Goal: Transaction & Acquisition: Obtain resource

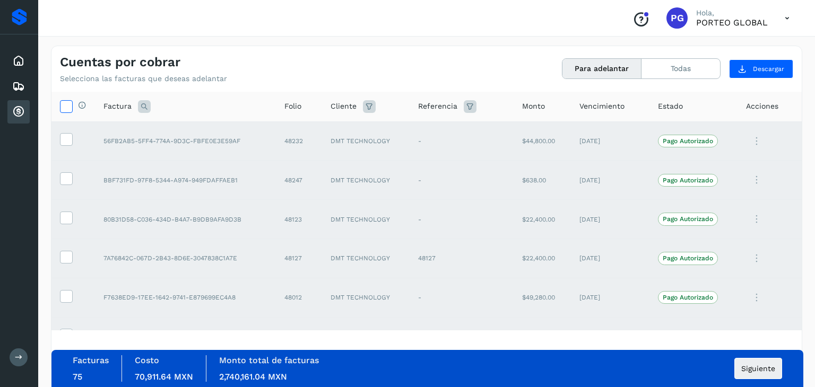
click at [66, 102] on icon at bounding box center [66, 105] width 11 height 11
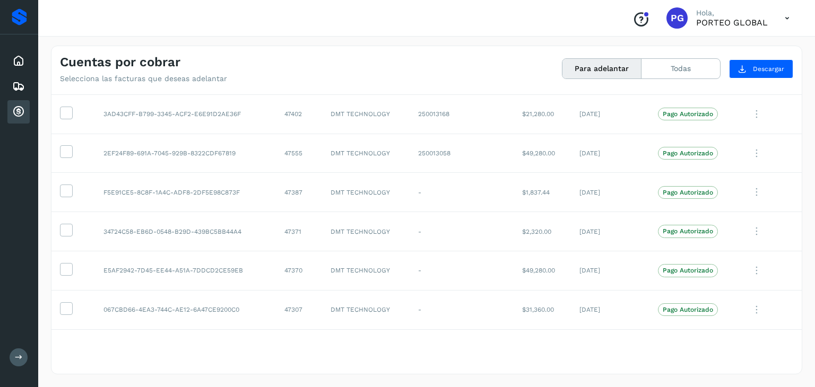
scroll to position [2721, 0]
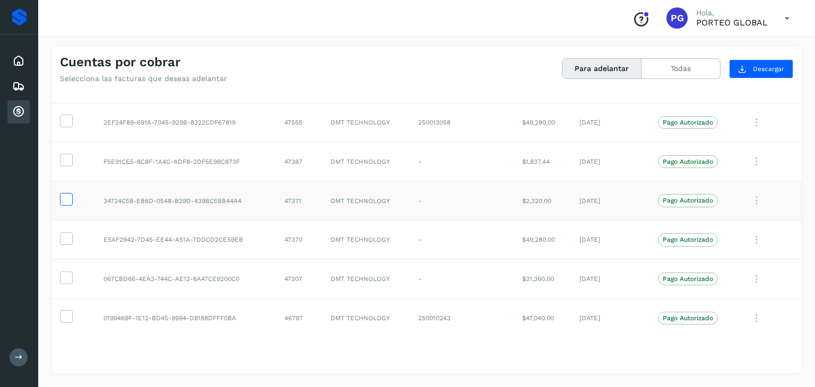
click at [64, 194] on icon at bounding box center [66, 198] width 11 height 11
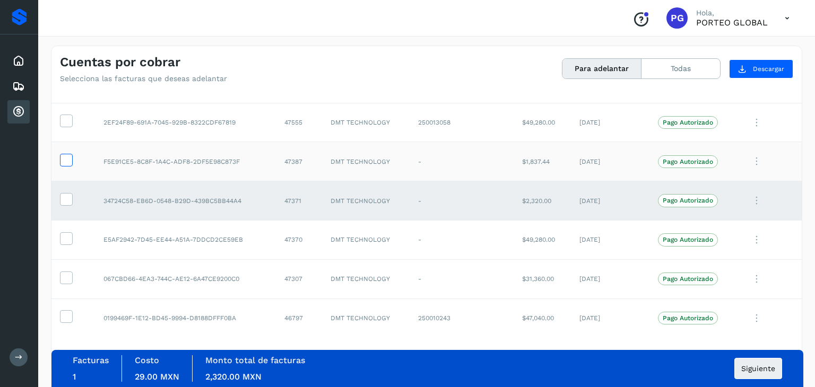
click at [64, 155] on icon at bounding box center [66, 159] width 11 height 11
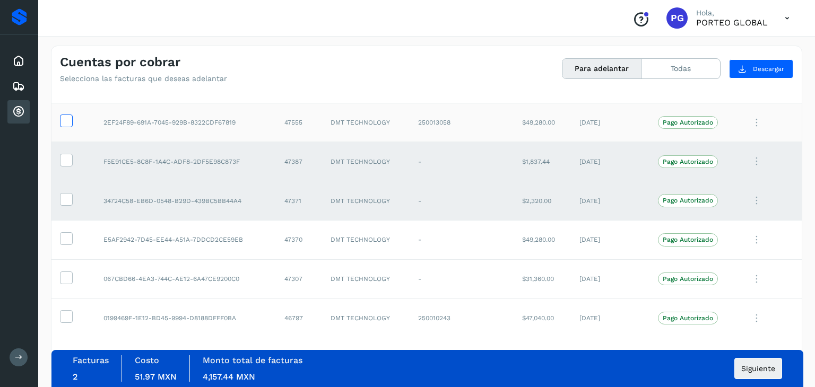
click at [63, 115] on icon at bounding box center [66, 120] width 11 height 11
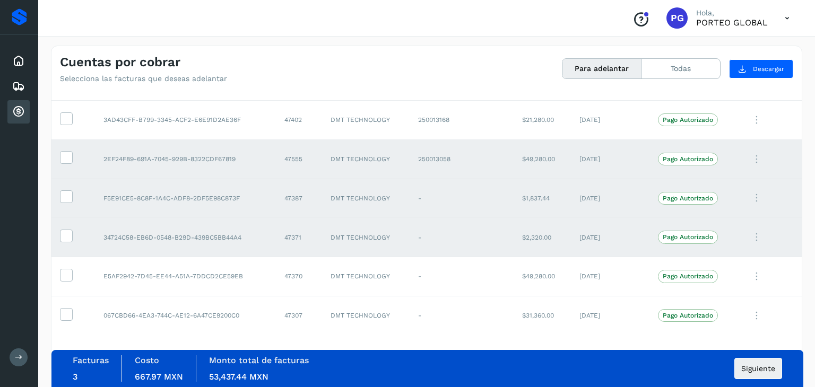
scroll to position [2615, 0]
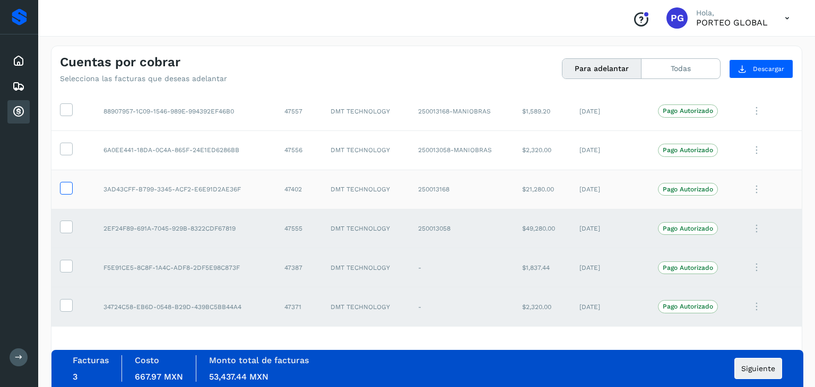
click at [68, 182] on icon at bounding box center [66, 187] width 11 height 11
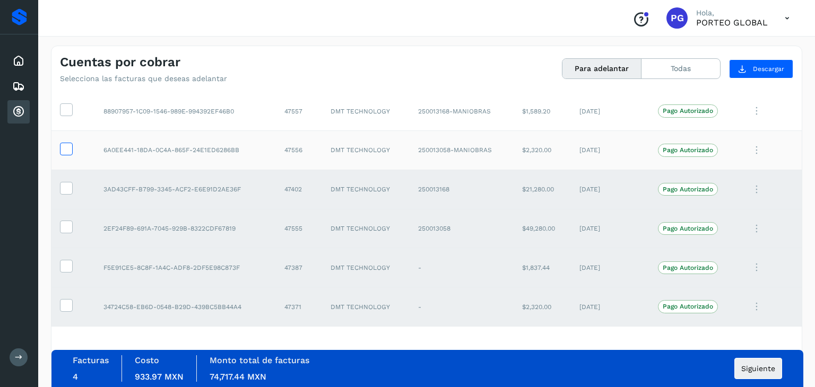
click at [69, 145] on icon at bounding box center [66, 148] width 11 height 11
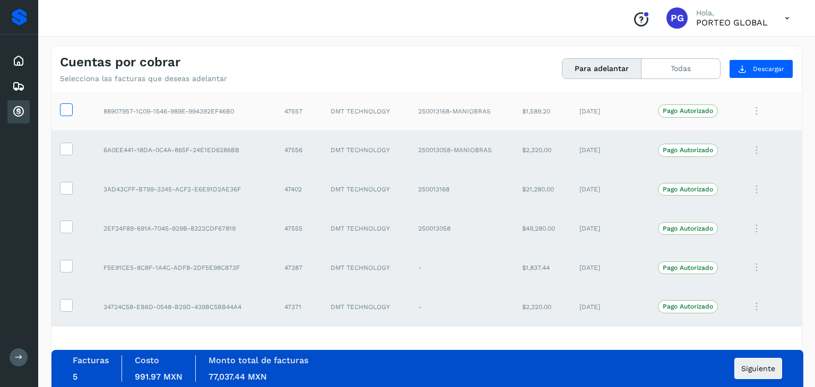
click at [62, 105] on icon at bounding box center [66, 108] width 11 height 11
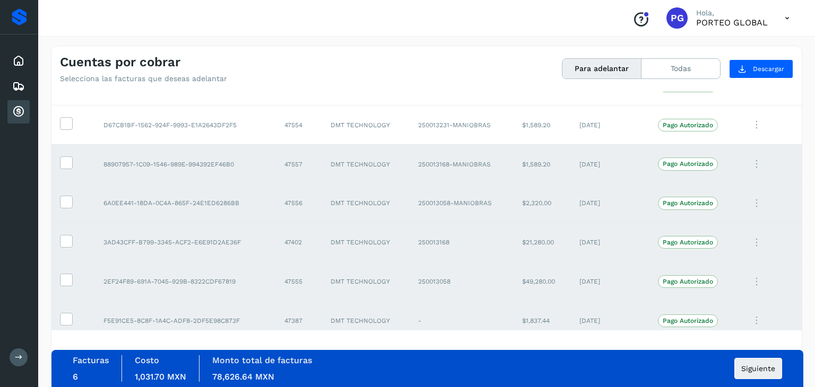
scroll to position [2509, 0]
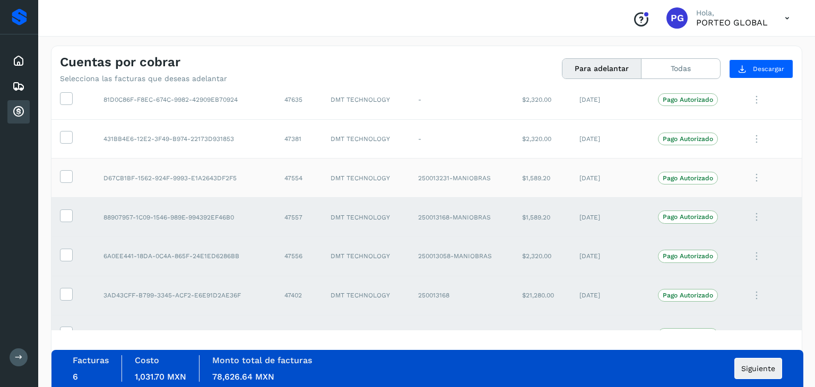
click at [59, 159] on td at bounding box center [73, 178] width 44 height 39
click at [62, 170] on label at bounding box center [66, 176] width 13 height 13
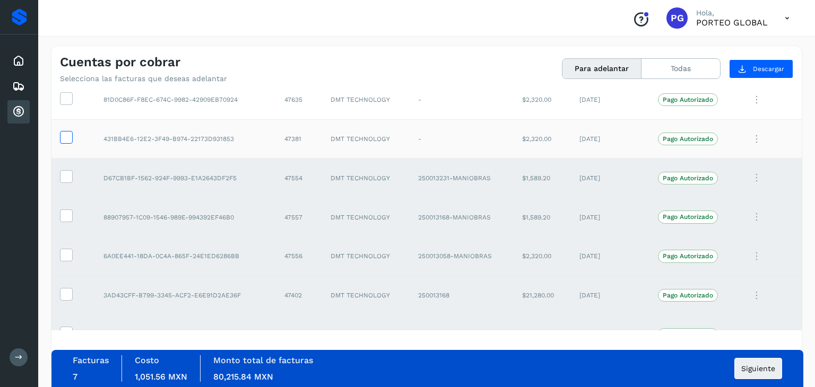
click at [70, 132] on icon at bounding box center [66, 136] width 11 height 11
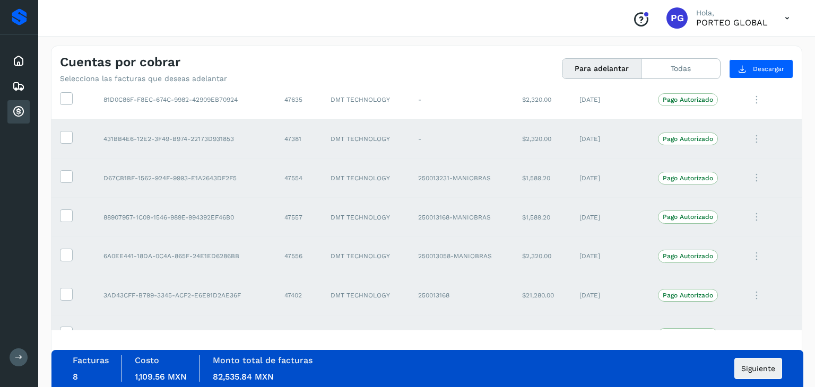
click at [64, 122] on td at bounding box center [73, 138] width 44 height 39
click at [67, 131] on icon at bounding box center [66, 136] width 11 height 11
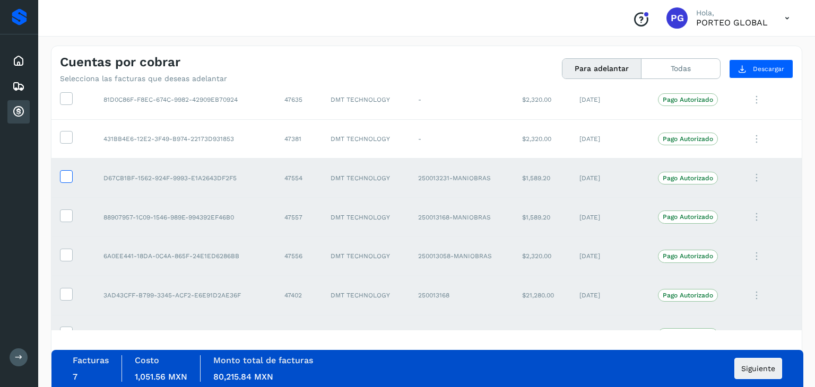
click at [67, 170] on icon at bounding box center [66, 175] width 11 height 11
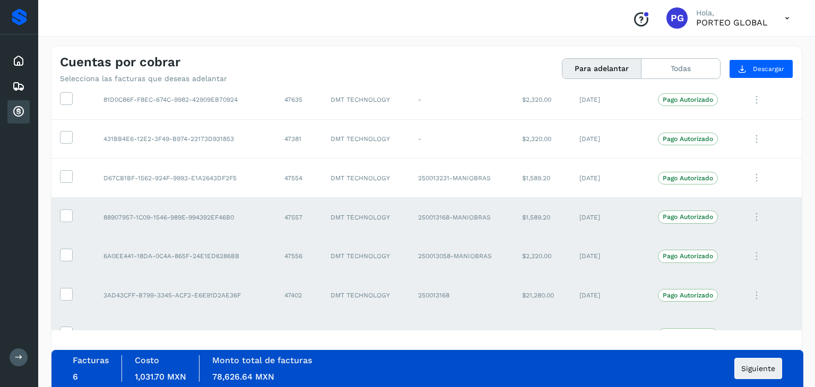
click at [71, 201] on td at bounding box center [73, 217] width 44 height 39
click at [69, 210] on icon at bounding box center [66, 215] width 11 height 11
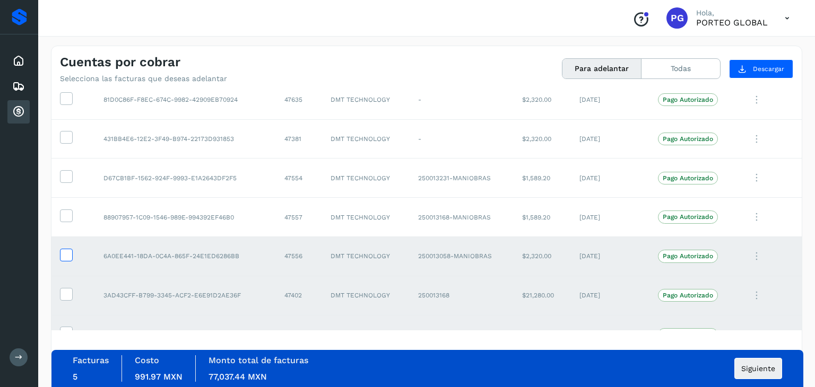
click at [68, 253] on icon at bounding box center [66, 254] width 11 height 11
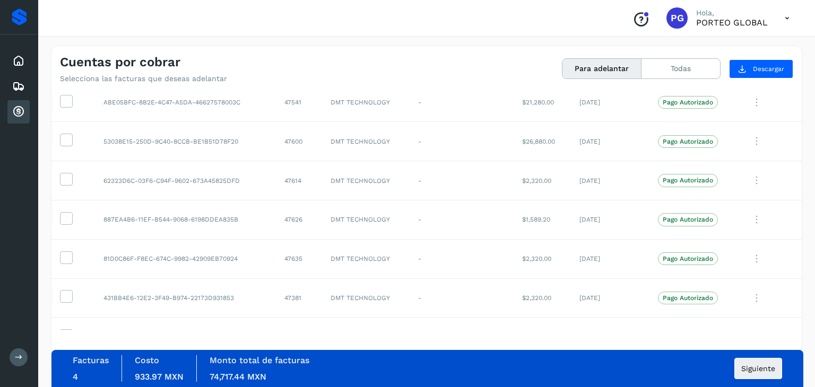
scroll to position [2243, 0]
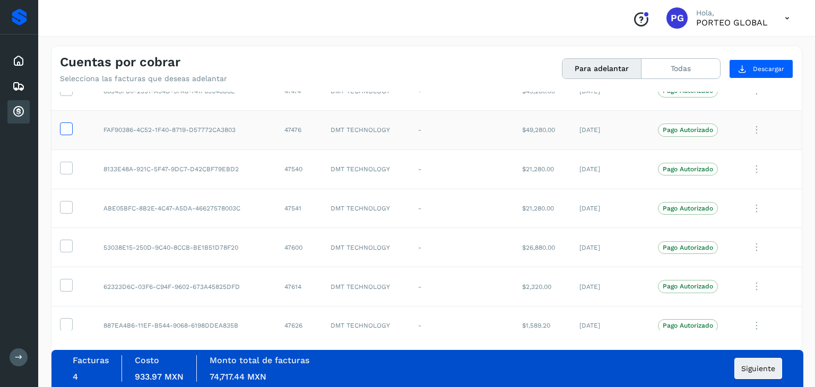
click at [64, 126] on icon at bounding box center [66, 128] width 11 height 11
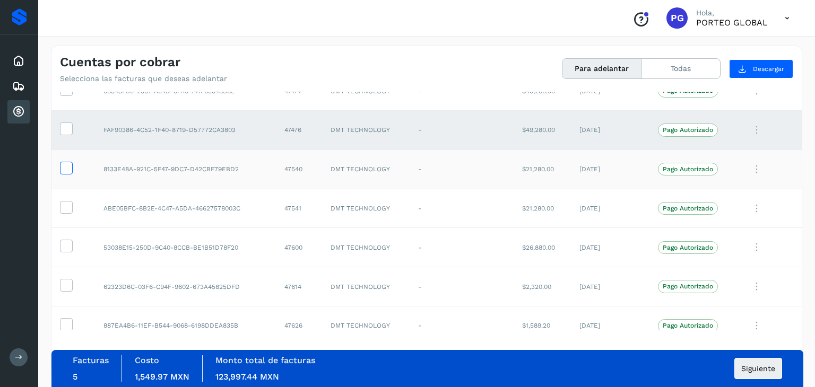
click at [66, 164] on icon at bounding box center [66, 167] width 11 height 11
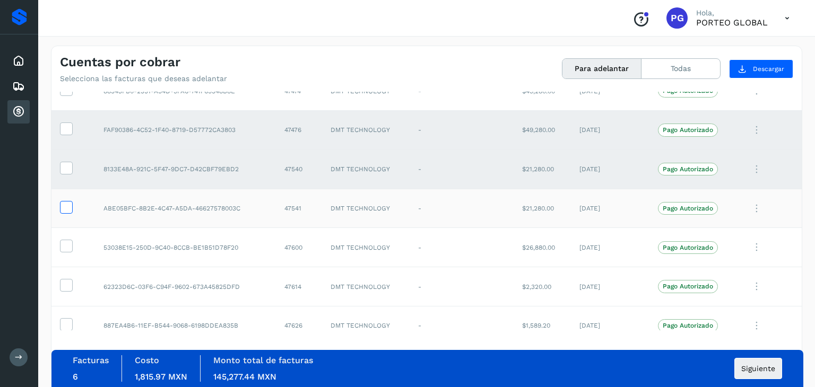
click at [68, 201] on icon at bounding box center [66, 206] width 11 height 11
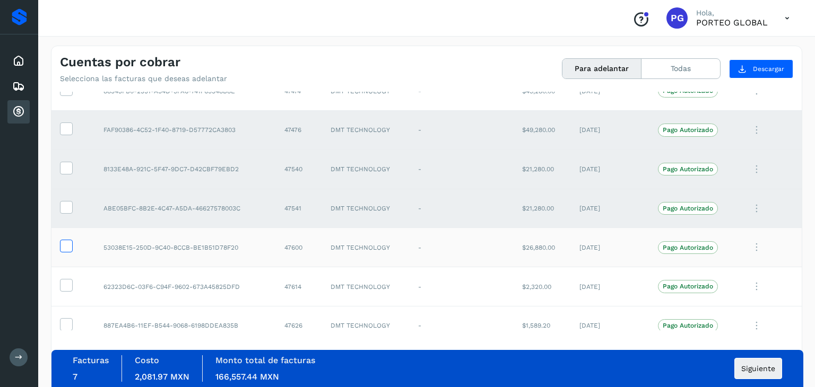
click at [66, 240] on icon at bounding box center [66, 245] width 11 height 11
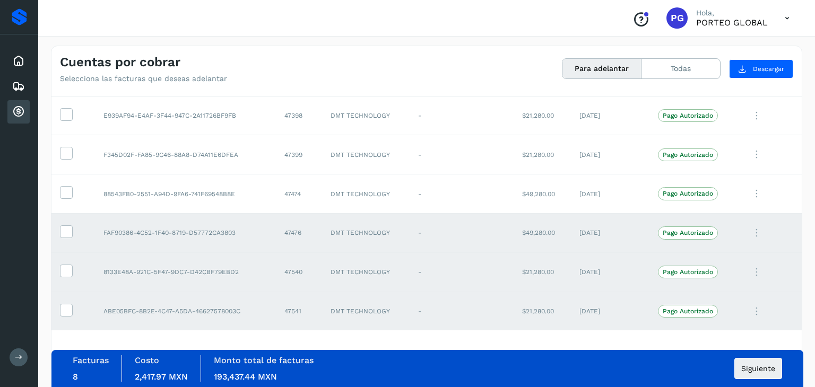
scroll to position [2137, 0]
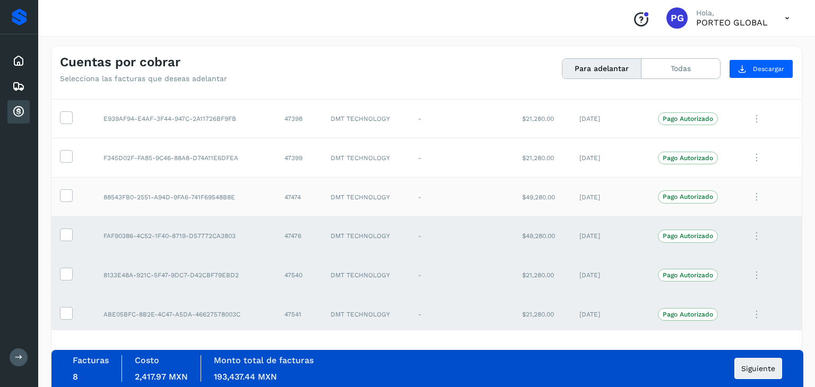
click at [72, 192] on td at bounding box center [73, 197] width 44 height 39
click at [69, 189] on icon at bounding box center [66, 194] width 11 height 11
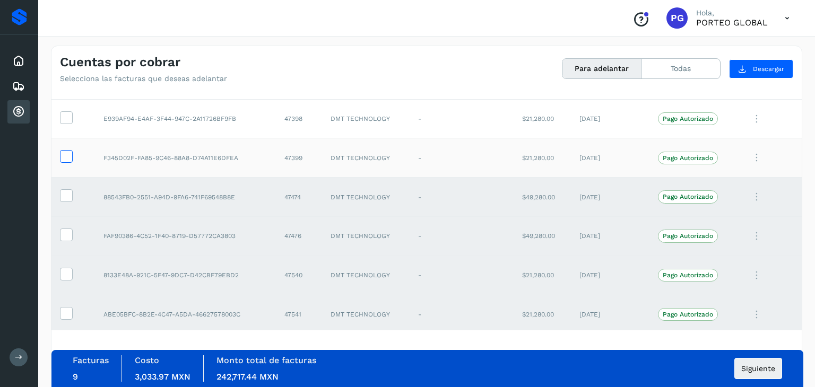
click at [70, 150] on icon at bounding box center [66, 155] width 11 height 11
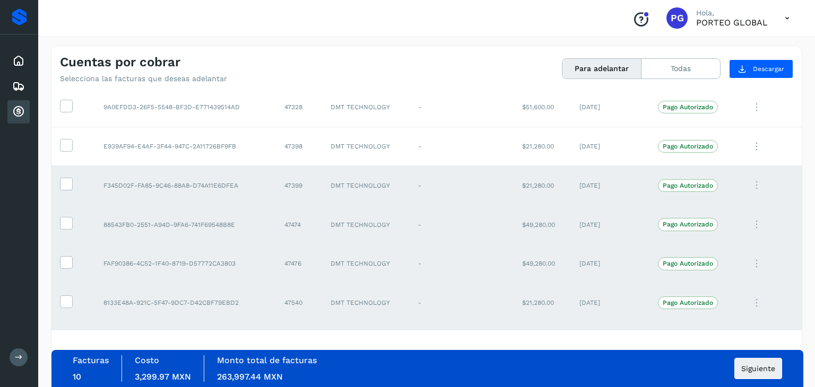
scroll to position [2084, 0]
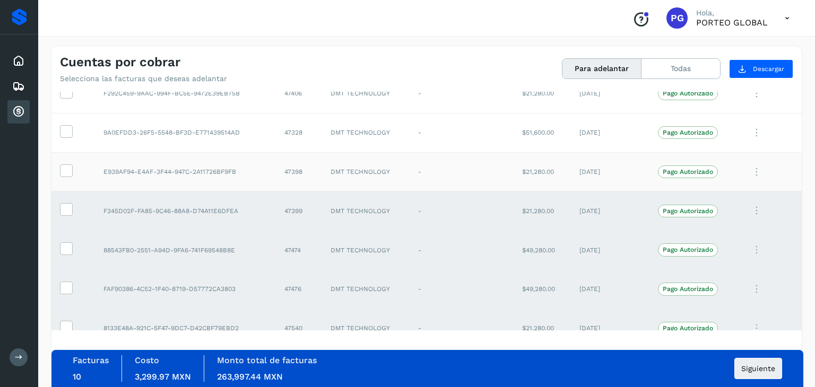
click at [66, 157] on td at bounding box center [73, 171] width 44 height 39
click at [66, 165] on icon at bounding box center [66, 170] width 11 height 11
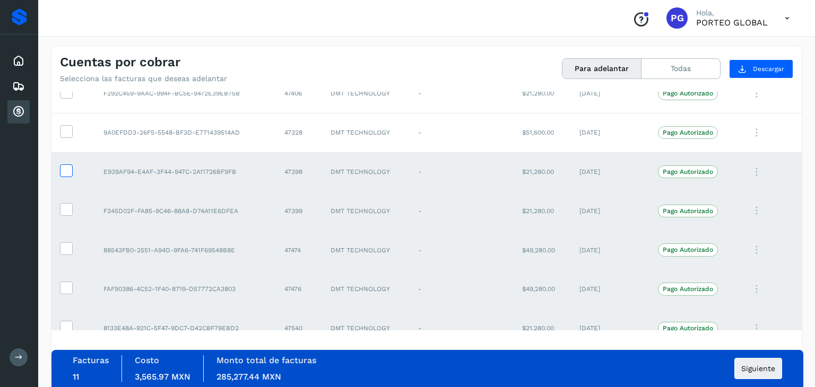
scroll to position [2031, 0]
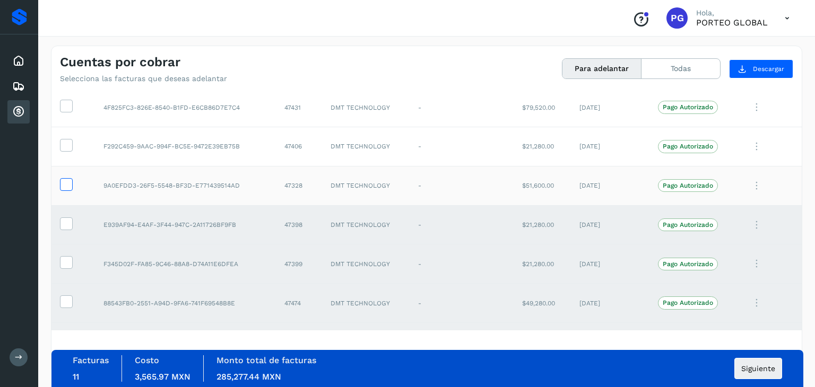
click at [66, 178] on icon at bounding box center [66, 183] width 11 height 11
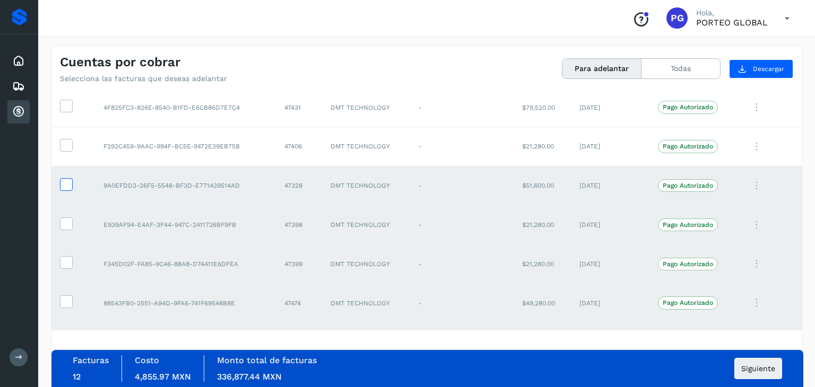
scroll to position [1978, 0]
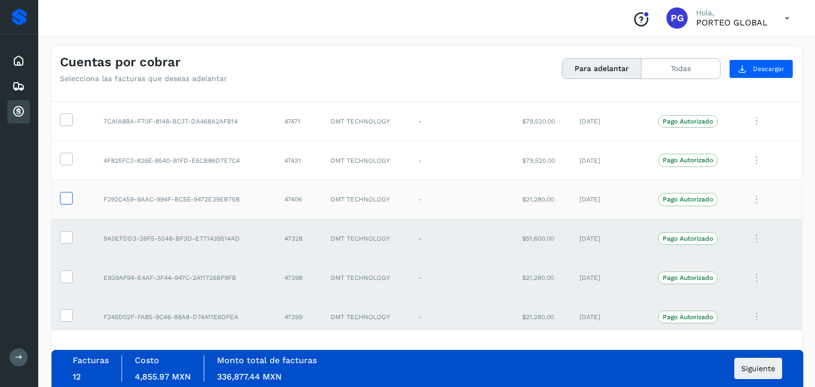
click at [66, 192] on icon at bounding box center [66, 197] width 11 height 11
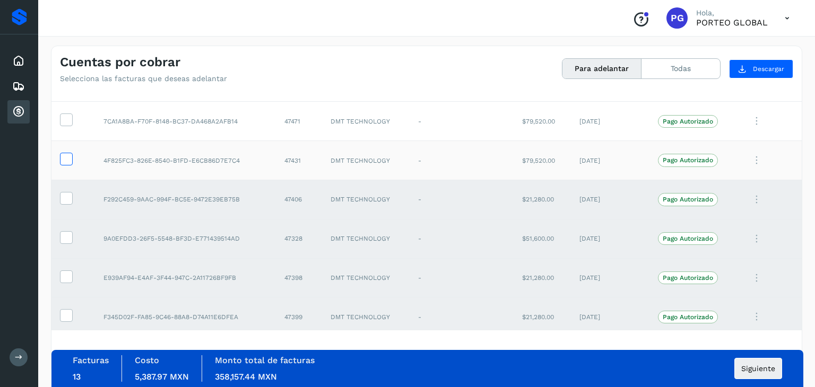
click at [61, 156] on icon at bounding box center [66, 158] width 11 height 11
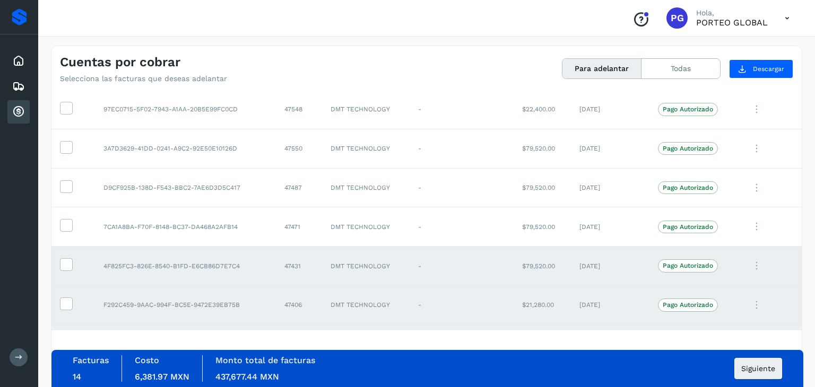
scroll to position [1872, 0]
click at [66, 220] on icon at bounding box center [66, 225] width 11 height 11
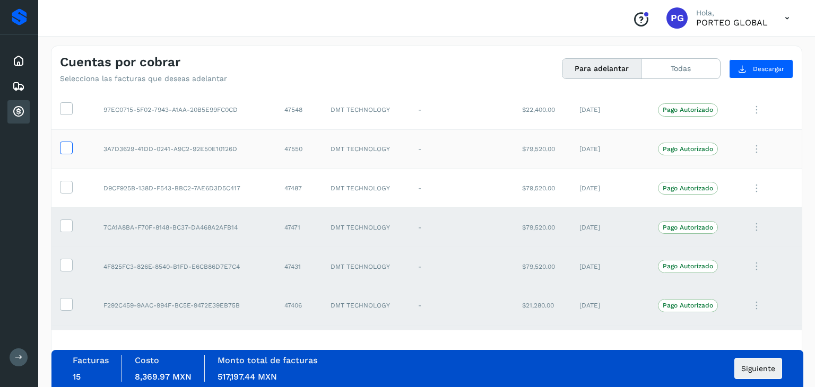
click at [61, 143] on icon at bounding box center [66, 147] width 11 height 11
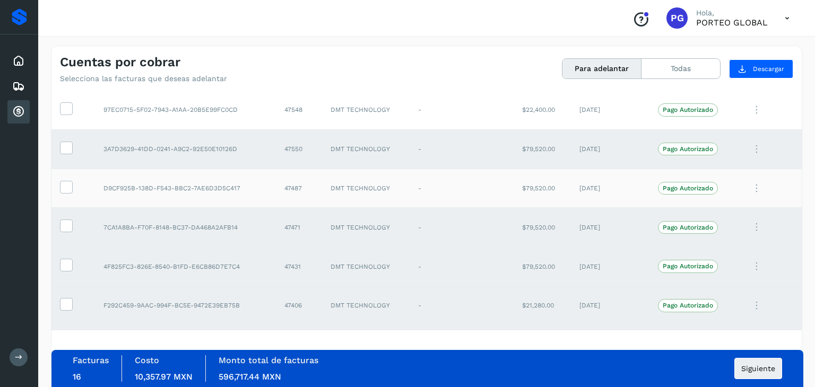
scroll to position [1819, 0]
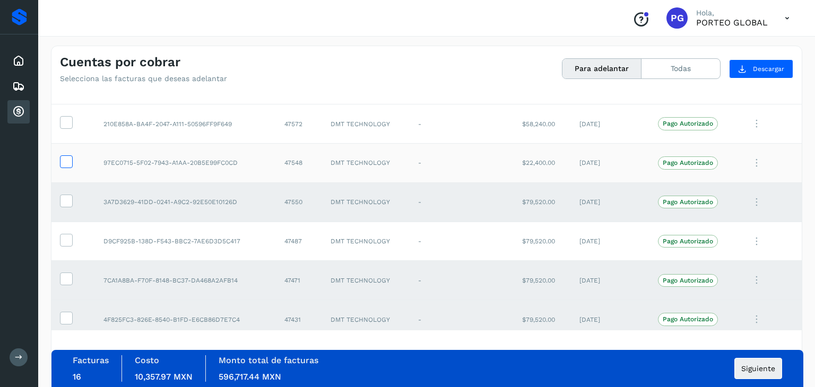
click at [70, 155] on icon at bounding box center [66, 160] width 11 height 11
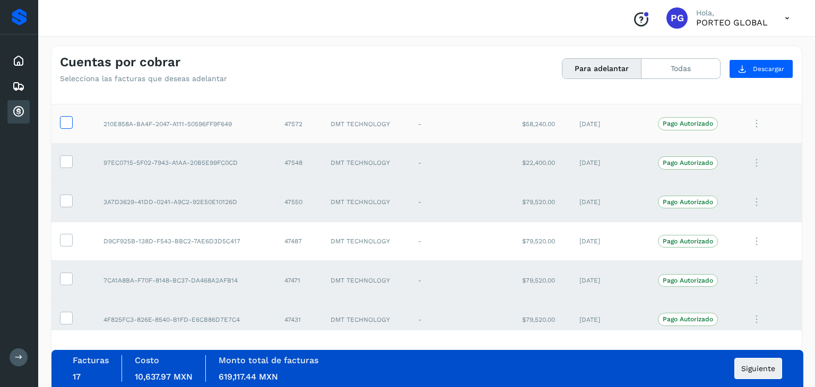
click at [68, 117] on icon at bounding box center [66, 121] width 11 height 11
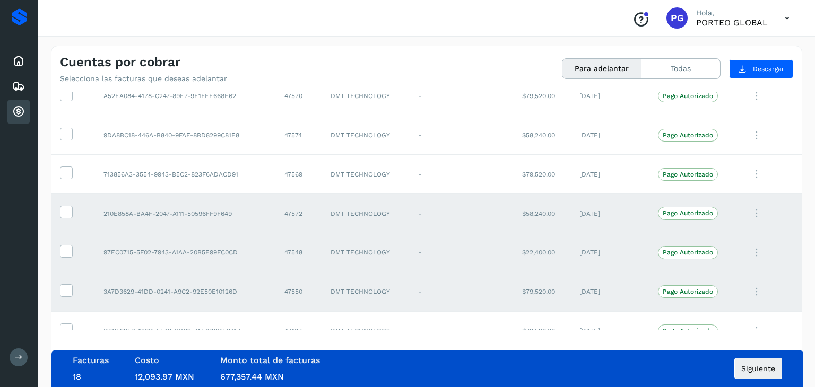
scroll to position [1713, 0]
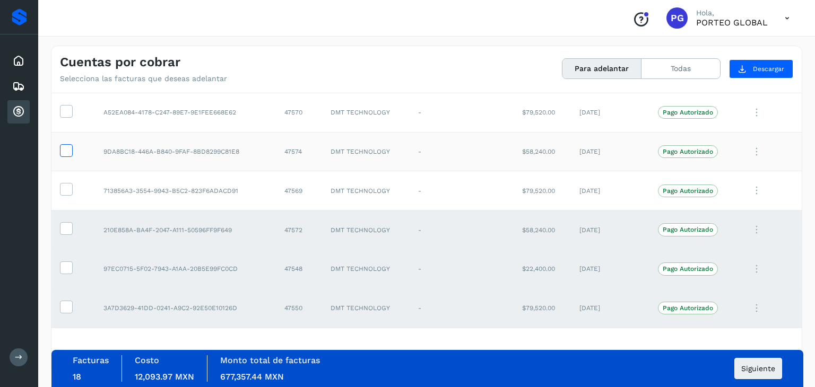
click at [60, 146] on label at bounding box center [66, 150] width 13 height 13
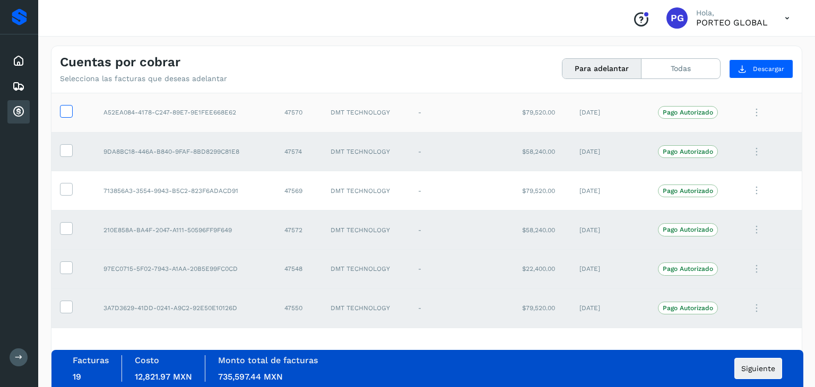
click at [63, 111] on icon at bounding box center [66, 110] width 11 height 11
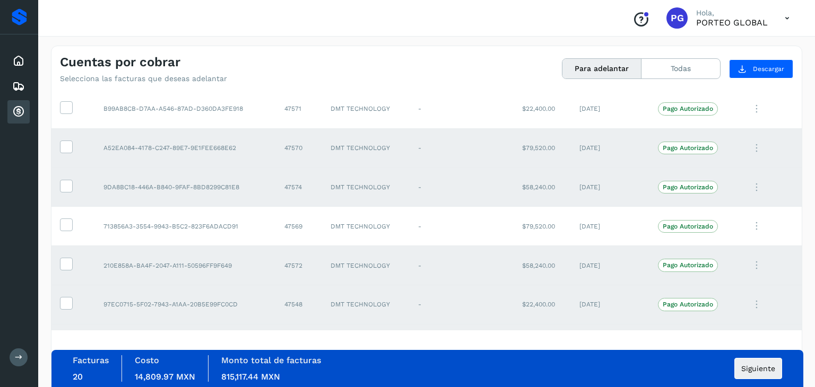
scroll to position [1660, 0]
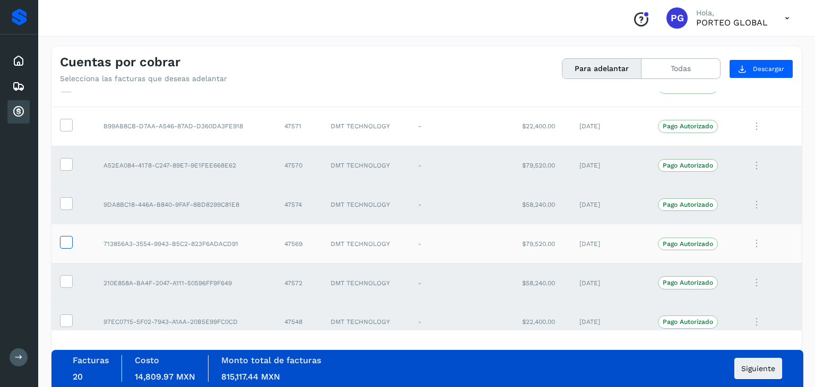
click at [66, 236] on icon at bounding box center [66, 241] width 11 height 11
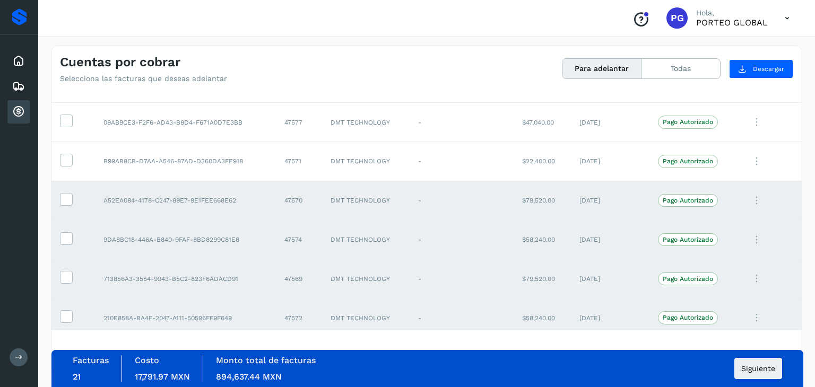
scroll to position [1606, 0]
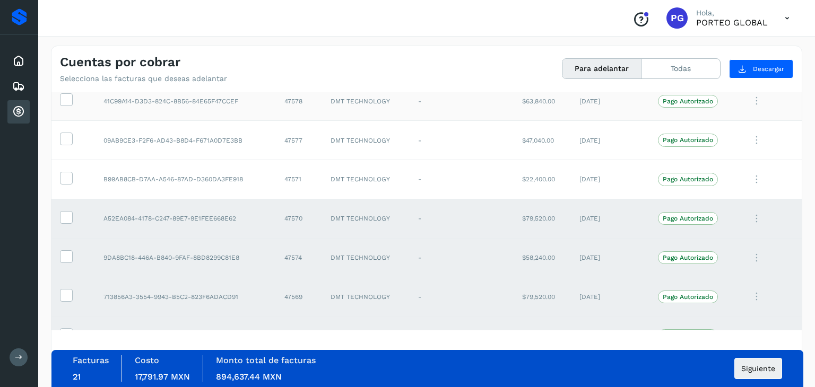
click at [59, 99] on td at bounding box center [73, 101] width 44 height 39
click at [62, 94] on icon at bounding box center [66, 98] width 11 height 11
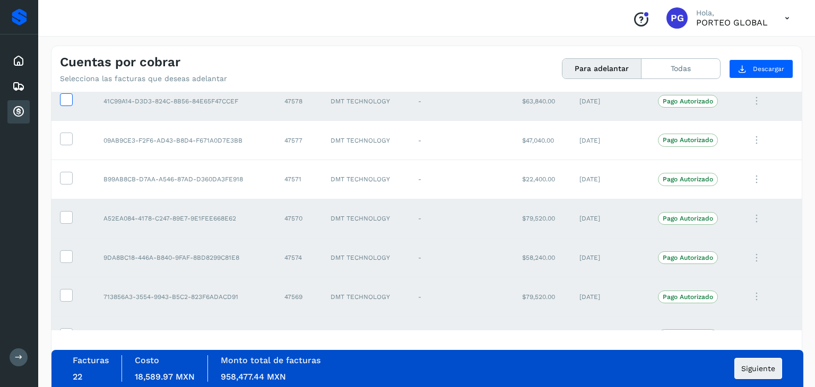
scroll to position [1485, 0]
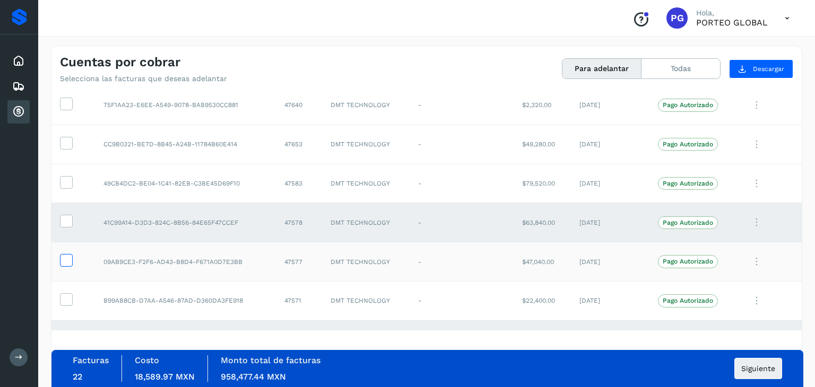
click at [64, 255] on icon at bounding box center [66, 259] width 11 height 11
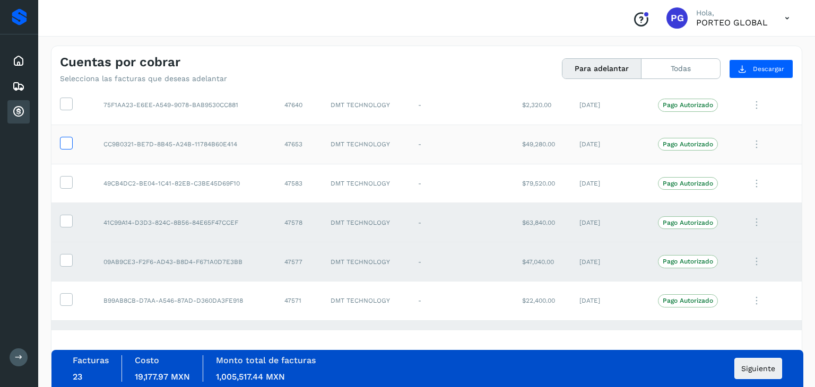
click at [63, 137] on icon at bounding box center [66, 142] width 11 height 11
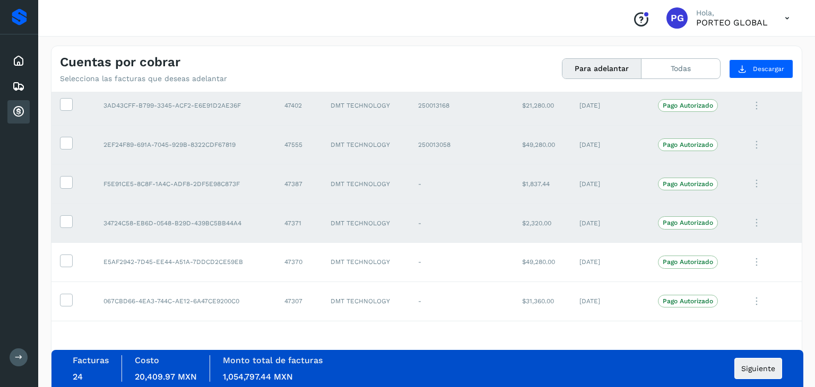
scroll to position [2706, 0]
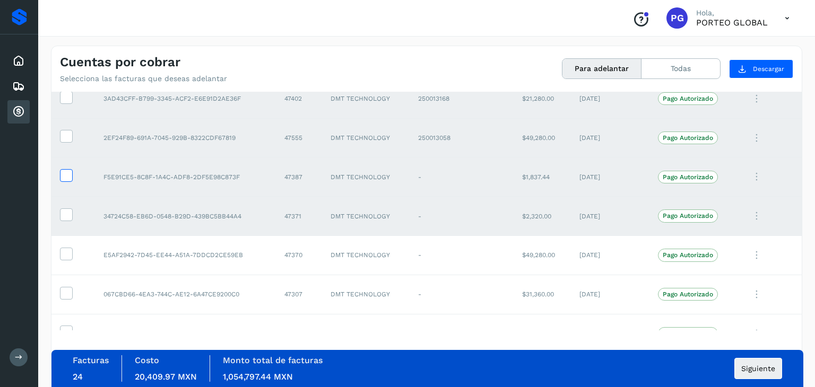
click at [65, 169] on icon at bounding box center [66, 174] width 11 height 11
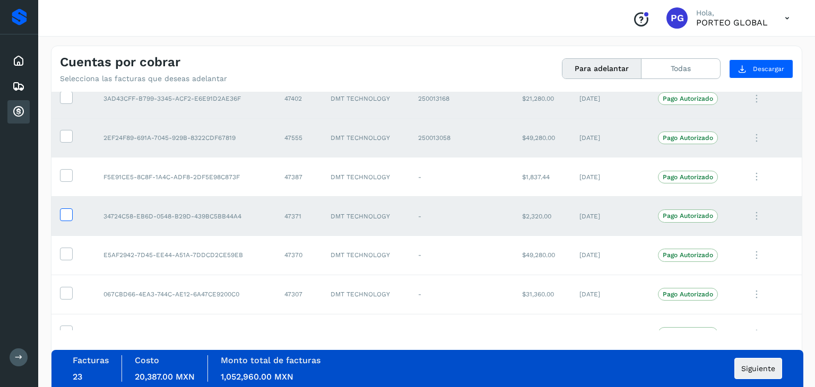
click at [64, 209] on icon at bounding box center [66, 214] width 11 height 11
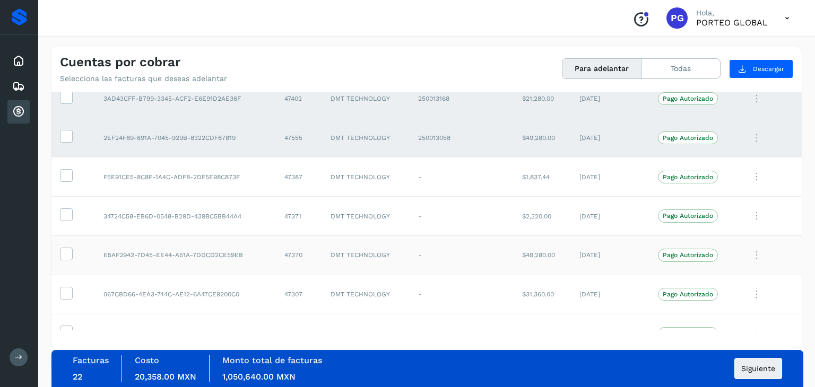
scroll to position [2721, 0]
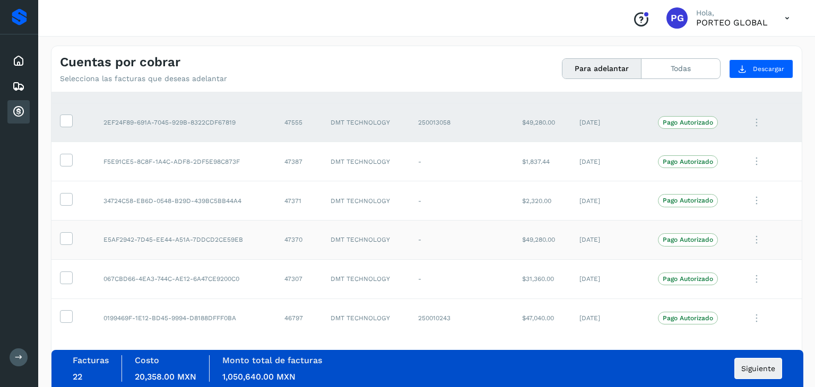
click at [72, 232] on label at bounding box center [66, 238] width 13 height 13
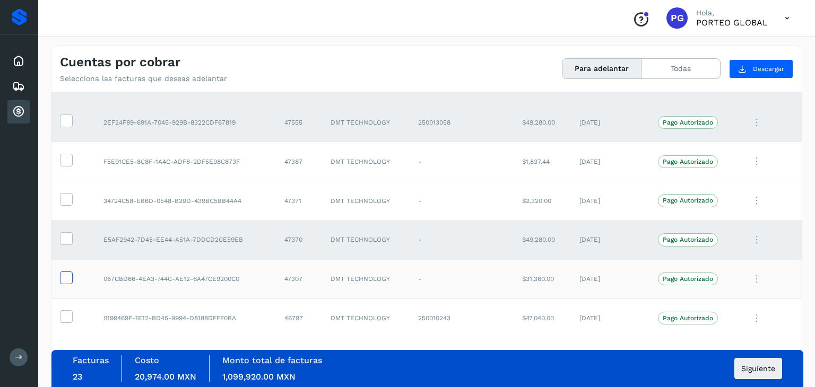
click at [62, 272] on icon at bounding box center [66, 277] width 11 height 11
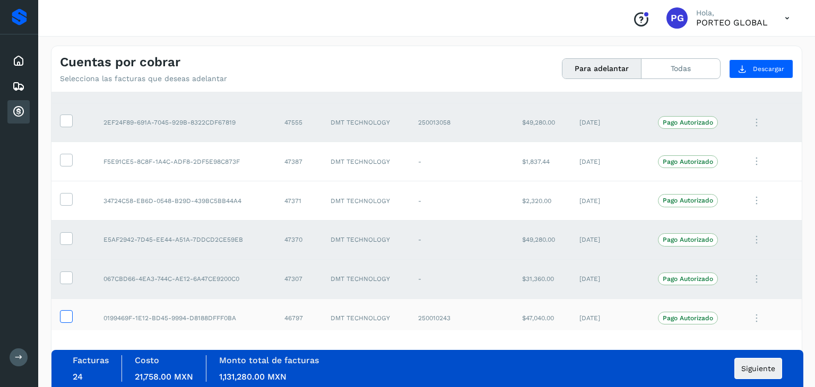
click at [70, 310] on icon at bounding box center [66, 315] width 11 height 11
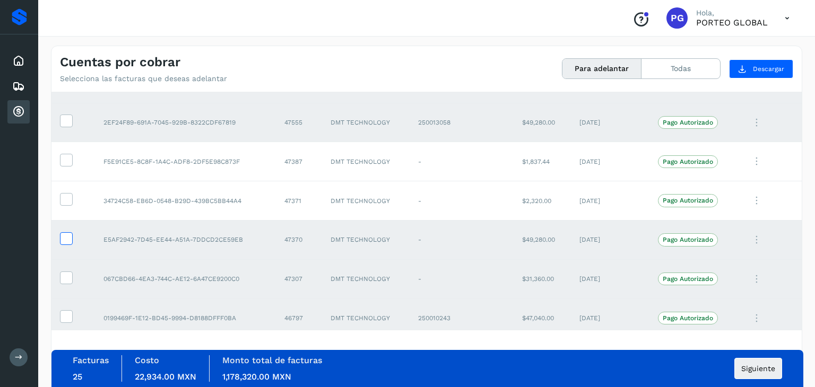
click at [66, 232] on icon at bounding box center [66, 237] width 11 height 11
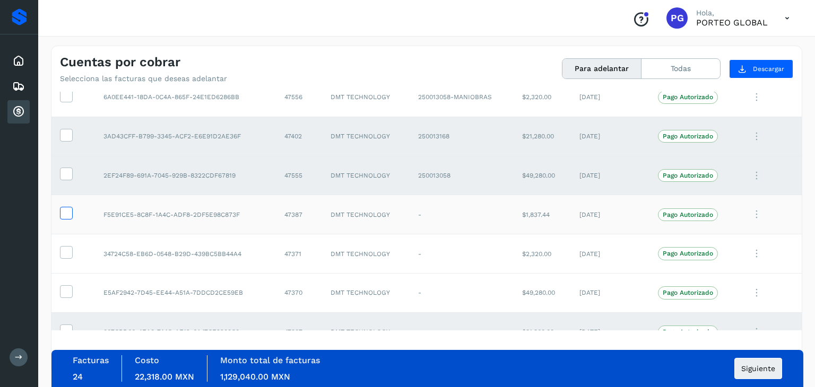
scroll to position [2615, 0]
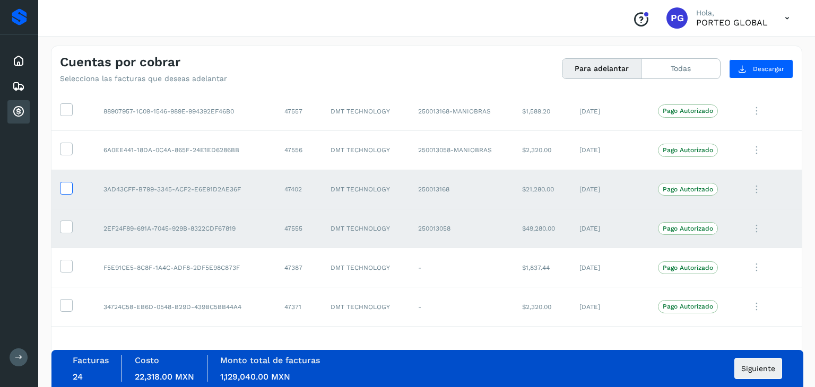
click at [68, 184] on icon at bounding box center [66, 187] width 11 height 11
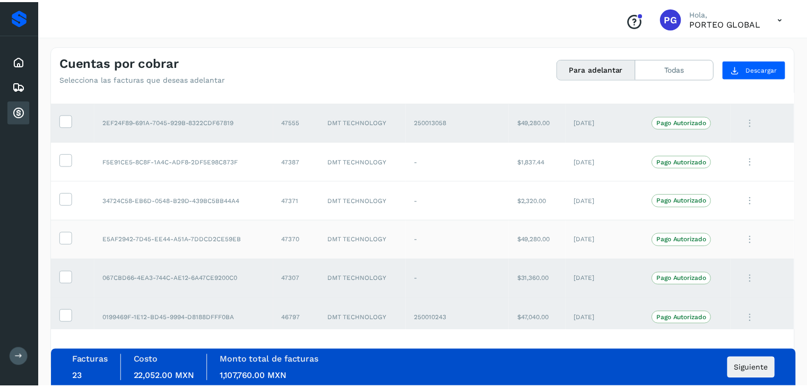
scroll to position [2668, 0]
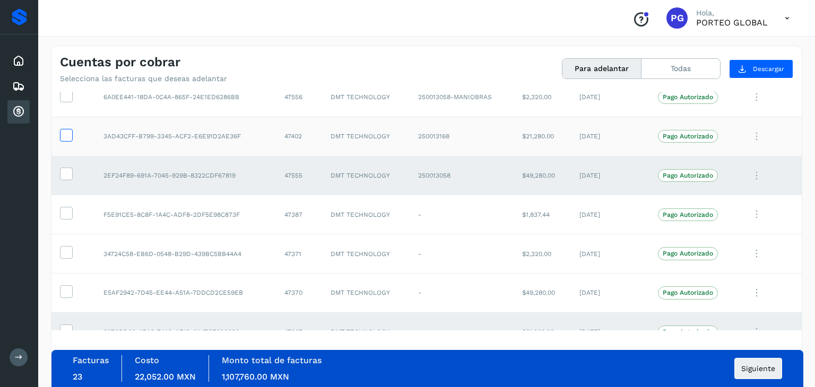
click at [65, 129] on icon at bounding box center [66, 134] width 11 height 11
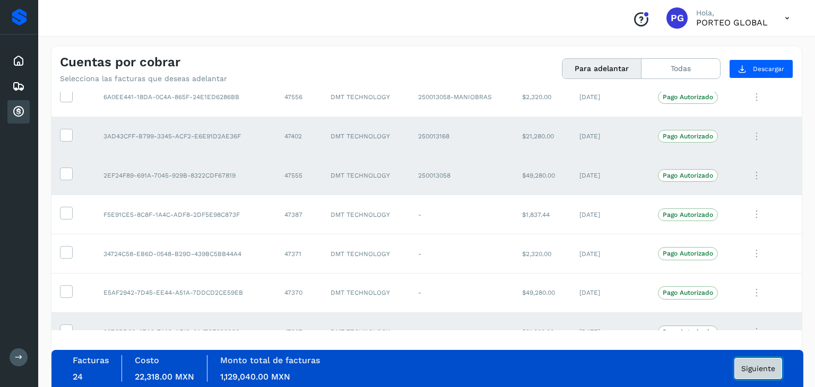
click at [754, 373] on button "Siguiente" at bounding box center [759, 368] width 48 height 21
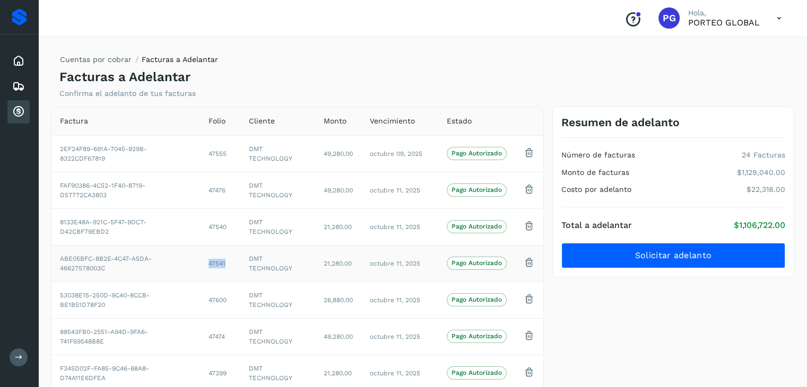
drag, startPoint x: 206, startPoint y: 264, endPoint x: 224, endPoint y: 263, distance: 18.6
click at [224, 263] on td "47541" at bounding box center [220, 263] width 40 height 37
click at [18, 23] on div "Proveedores" at bounding box center [19, 16] width 15 height 17
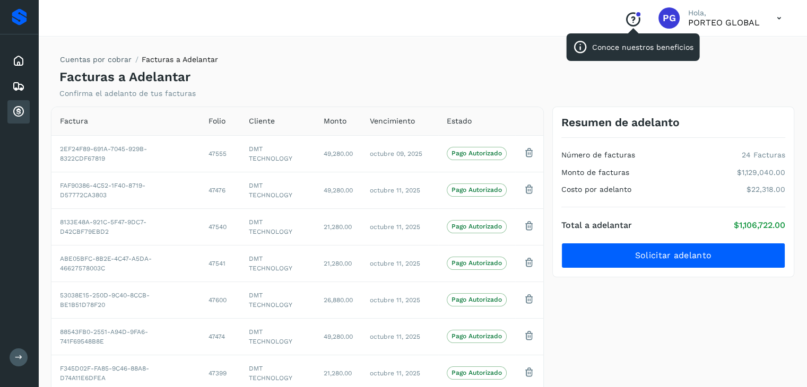
click at [632, 20] on icon "Conoce nuestros beneficios" at bounding box center [633, 19] width 17 height 17
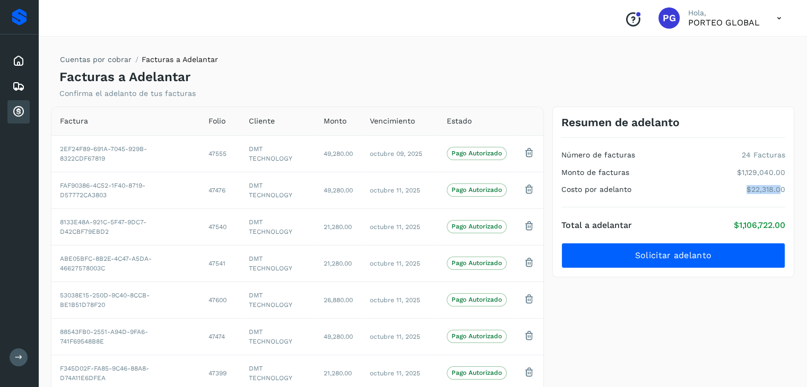
drag, startPoint x: 749, startPoint y: 187, endPoint x: 783, endPoint y: 188, distance: 34.0
click at [783, 188] on p "$22,318.00" at bounding box center [766, 189] width 39 height 9
click at [786, 190] on div "Resumen de adelanto Número de facturas 24 Facturas Monto de facturas $1,129,040…" at bounding box center [673, 192] width 242 height 171
drag, startPoint x: 786, startPoint y: 190, endPoint x: 740, endPoint y: 191, distance: 46.2
click at [740, 191] on div "Resumen de adelanto Número de facturas 24 Facturas Monto de facturas $1,129,040…" at bounding box center [673, 192] width 242 height 171
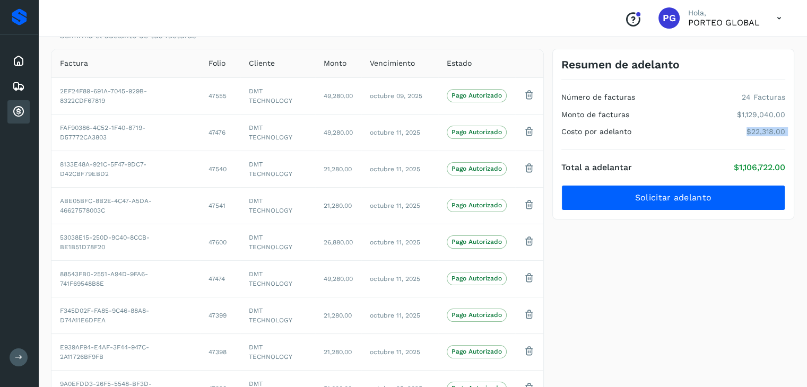
scroll to position [13, 0]
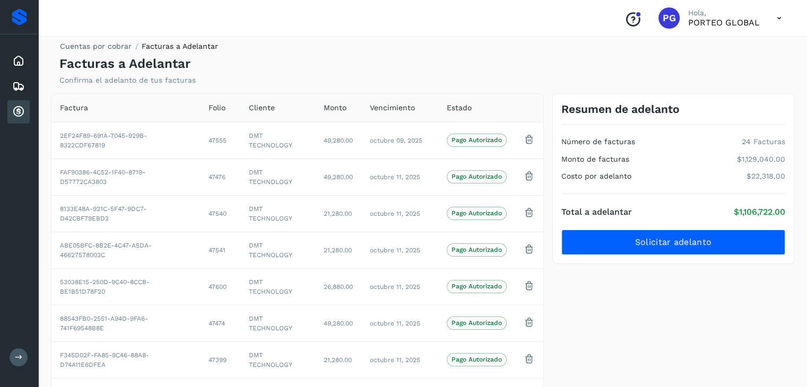
click at [13, 17] on div "Proveedores" at bounding box center [19, 16] width 15 height 17
click at [331, 141] on span "49,280.00" at bounding box center [338, 140] width 29 height 7
drag, startPoint x: 321, startPoint y: 139, endPoint x: 351, endPoint y: 143, distance: 30.5
click at [351, 143] on td "49,280.00" at bounding box center [338, 140] width 46 height 37
click at [448, 139] on span "Pago Autorizado" at bounding box center [477, 140] width 60 height 13
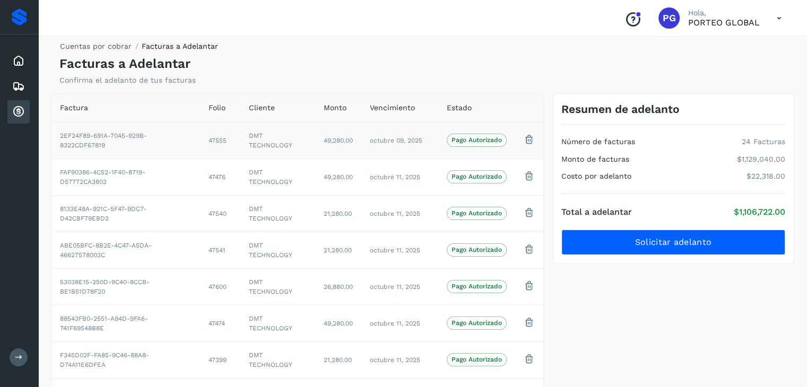
click at [460, 140] on p "Pago Autorizado" at bounding box center [477, 139] width 50 height 7
click at [60, 115] on th "Factura" at bounding box center [125, 108] width 149 height 29
click at [63, 111] on span "Factura" at bounding box center [74, 107] width 28 height 11
click at [61, 64] on h4 "Facturas a Adelantar" at bounding box center [124, 63] width 131 height 15
click at [5, 53] on div "Inicio Embarques Cuentas por cobrar" at bounding box center [19, 86] width 38 height 104
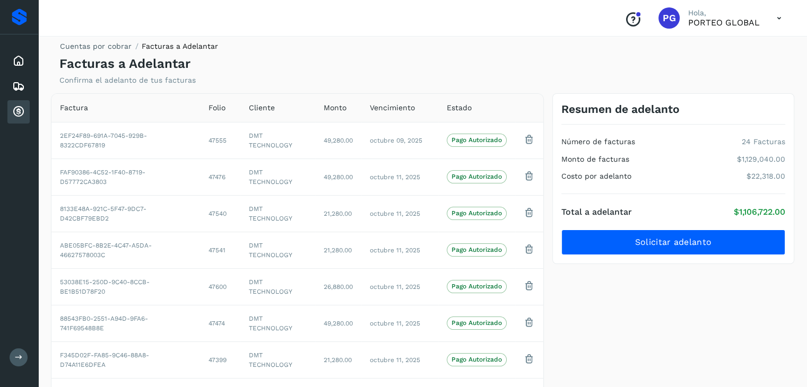
drag, startPoint x: 22, startPoint y: 136, endPoint x: 19, endPoint y: 116, distance: 20.4
click at [21, 135] on div "Inicio Embarques Cuentas por cobrar" at bounding box center [19, 86] width 38 height 104
click at [19, 116] on icon at bounding box center [18, 112] width 13 height 13
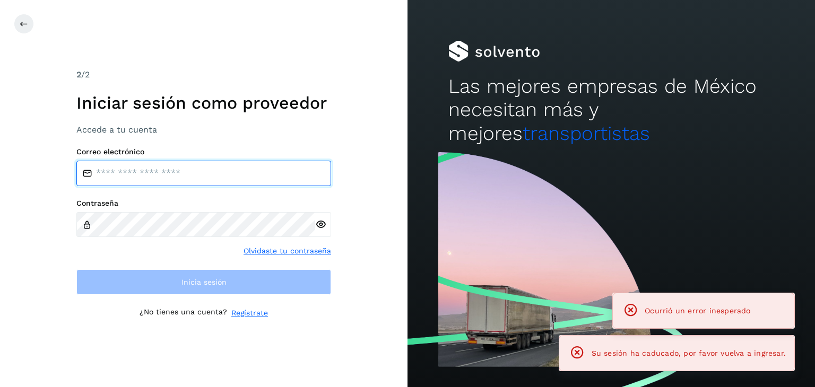
type input "**********"
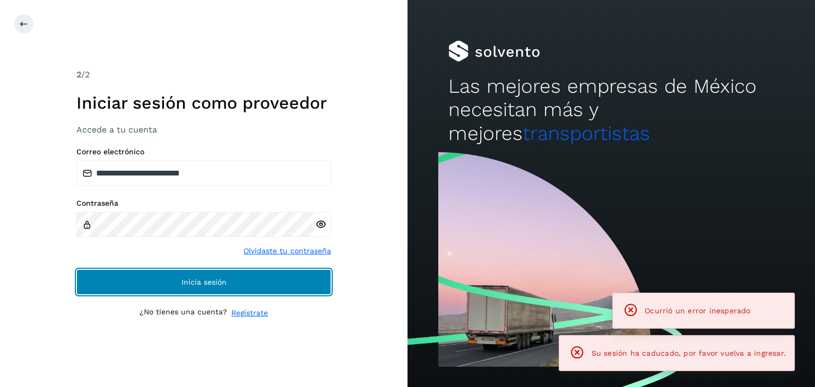
click at [145, 286] on button "Inicia sesión" at bounding box center [203, 282] width 255 height 25
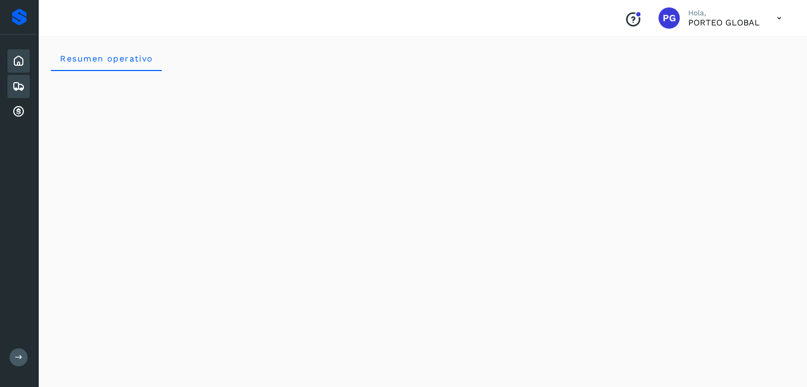
click at [20, 80] on icon at bounding box center [18, 86] width 13 height 13
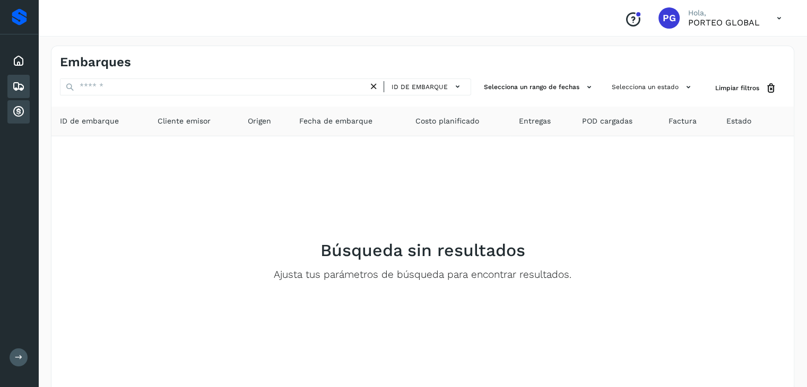
click at [13, 117] on div "Cuentas por cobrar" at bounding box center [18, 111] width 22 height 23
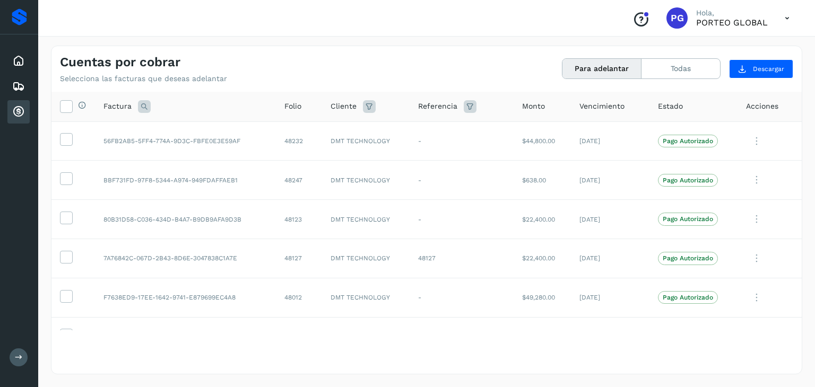
click at [649, 13] on div at bounding box center [646, 14] width 6 height 6
click at [19, 68] on div "Inicio" at bounding box center [18, 60] width 22 height 23
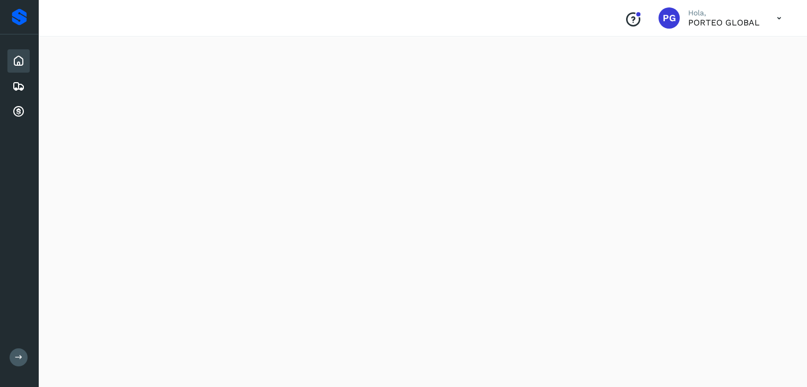
scroll to position [964, 0]
click at [777, 19] on icon at bounding box center [779, 18] width 22 height 22
click at [765, 20] on div at bounding box center [403, 193] width 807 height 387
click at [20, 118] on div "Cuentas por cobrar" at bounding box center [18, 111] width 22 height 23
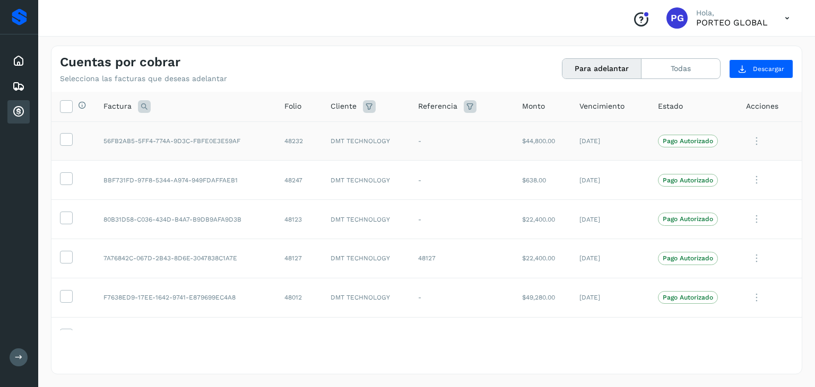
click at [749, 135] on icon at bounding box center [756, 142] width 21 height 22
click at [710, 168] on button "Ver Detalle" at bounding box center [730, 167] width 126 height 21
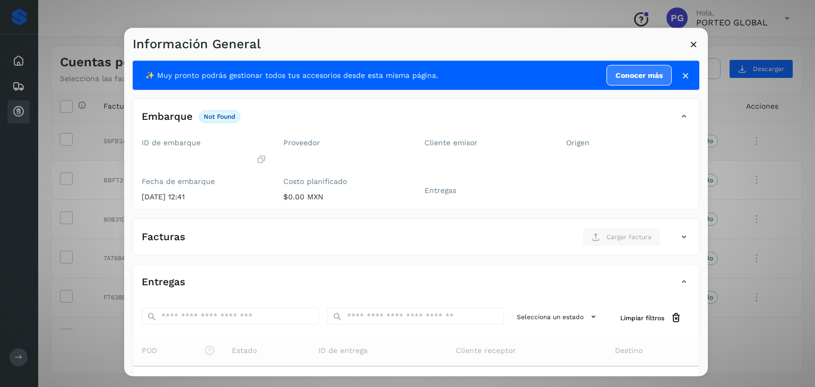
click at [646, 68] on link "Conocer más" at bounding box center [639, 75] width 65 height 21
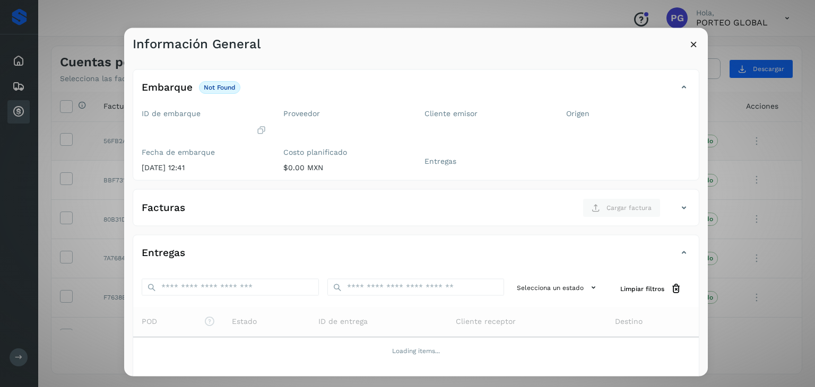
click at [692, 45] on icon at bounding box center [693, 44] width 11 height 11
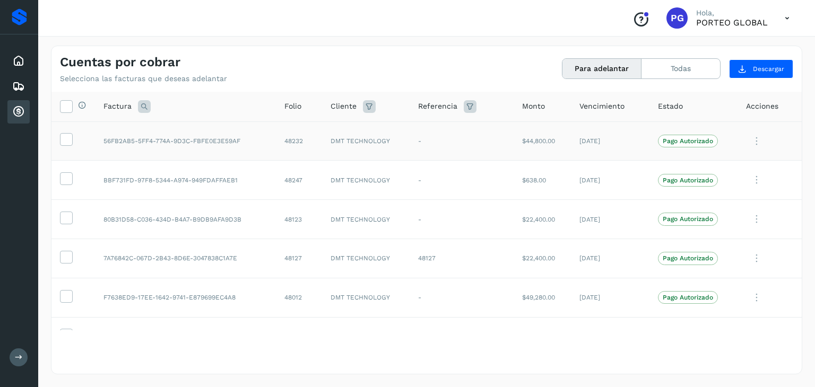
click at [647, 20] on icon "Conoce nuestros beneficios" at bounding box center [641, 19] width 17 height 17
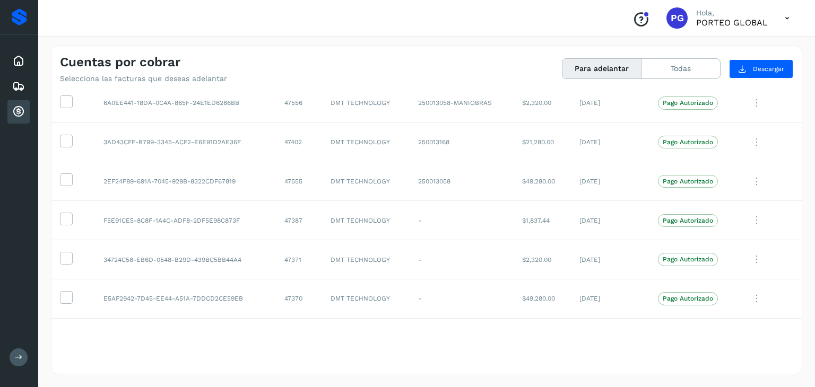
scroll to position [2721, 0]
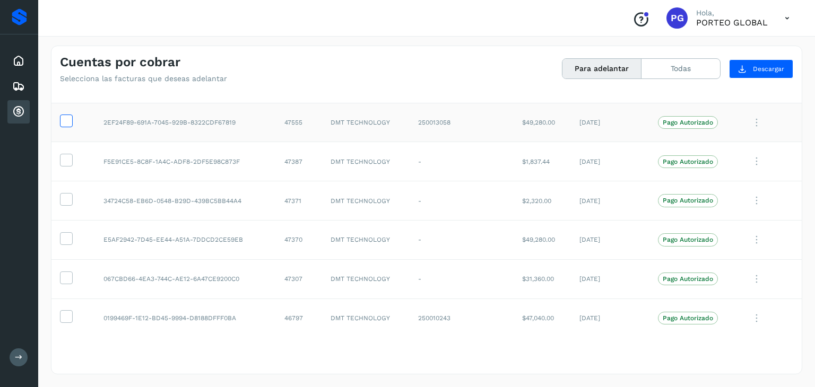
click at [70, 117] on icon at bounding box center [66, 120] width 11 height 11
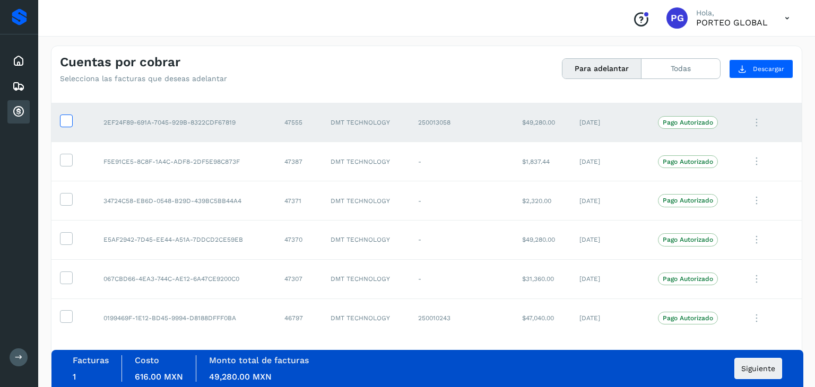
click at [62, 115] on icon at bounding box center [66, 120] width 11 height 11
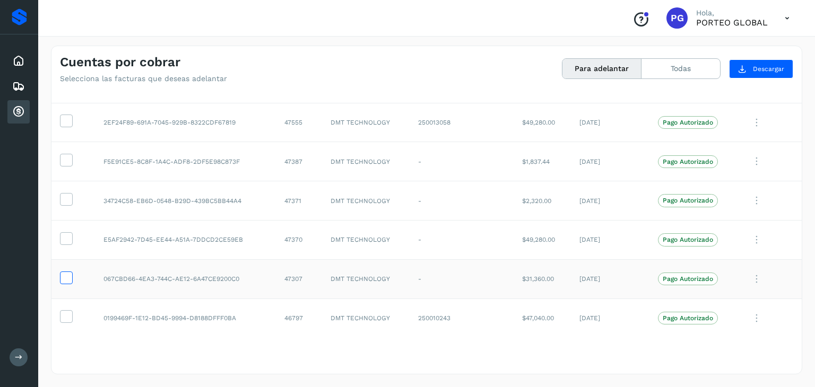
click at [67, 272] on icon at bounding box center [66, 277] width 11 height 11
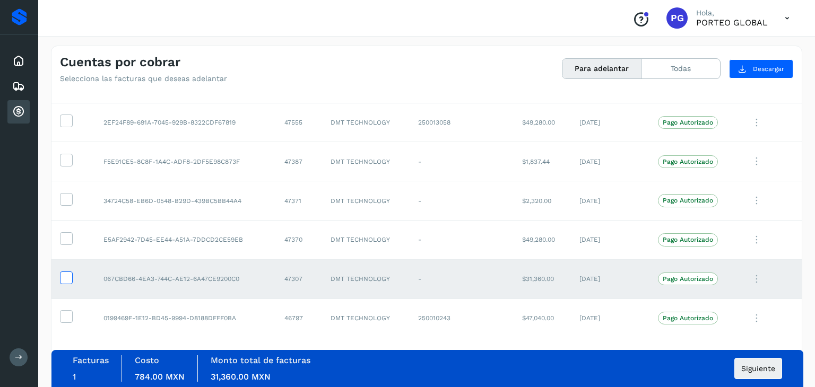
click at [67, 272] on icon at bounding box center [66, 277] width 11 height 11
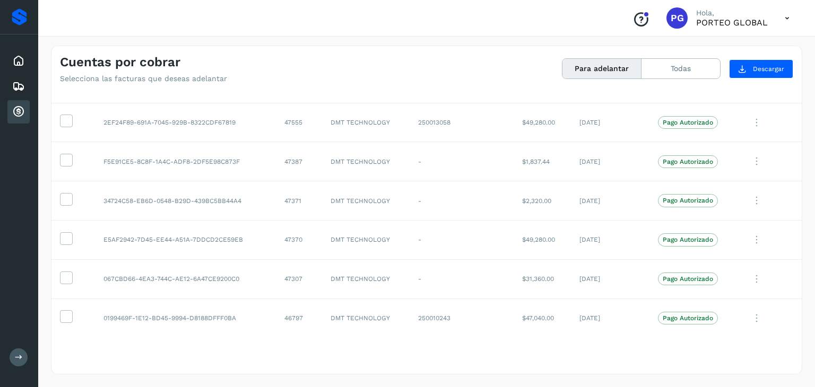
scroll to position [0, 0]
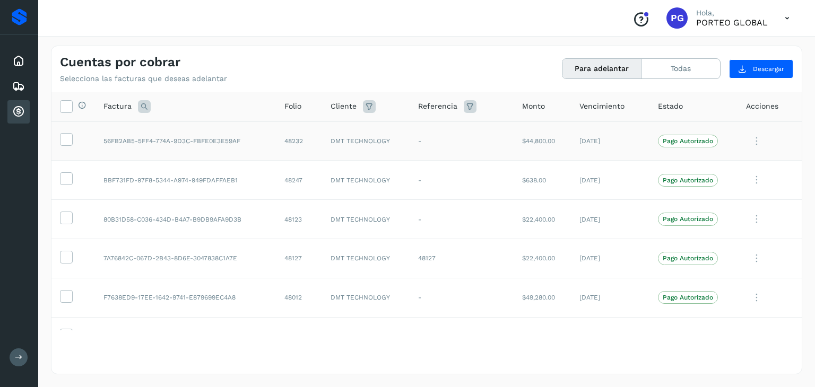
click at [60, 146] on td at bounding box center [73, 141] width 44 height 39
click at [61, 145] on span at bounding box center [66, 141] width 11 height 7
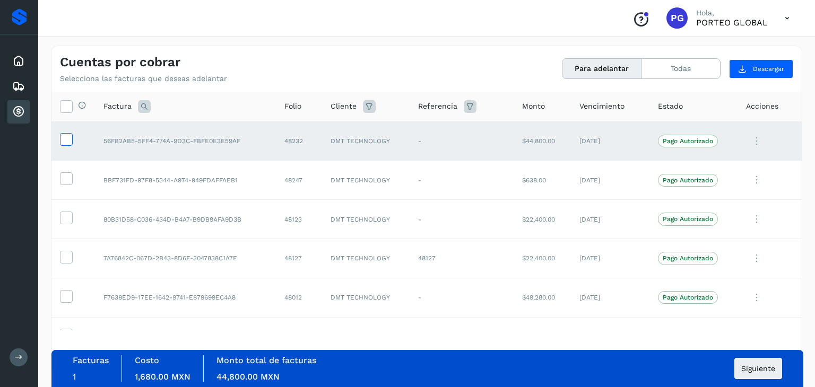
click at [66, 141] on icon at bounding box center [66, 138] width 11 height 11
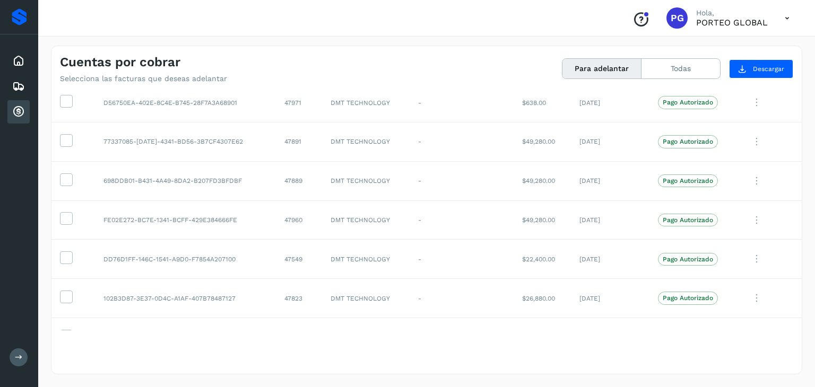
scroll to position [335, 0]
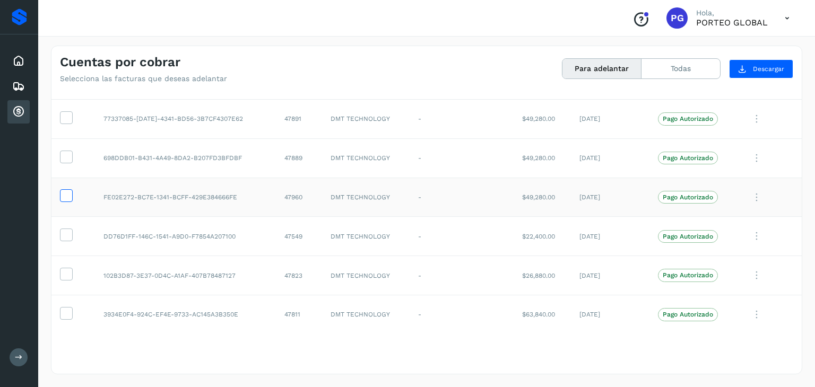
click at [63, 200] on span at bounding box center [66, 197] width 11 height 7
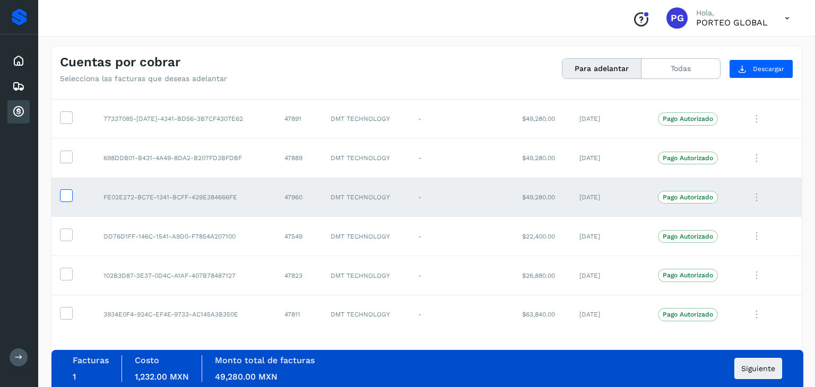
click at [63, 200] on span at bounding box center [66, 197] width 11 height 7
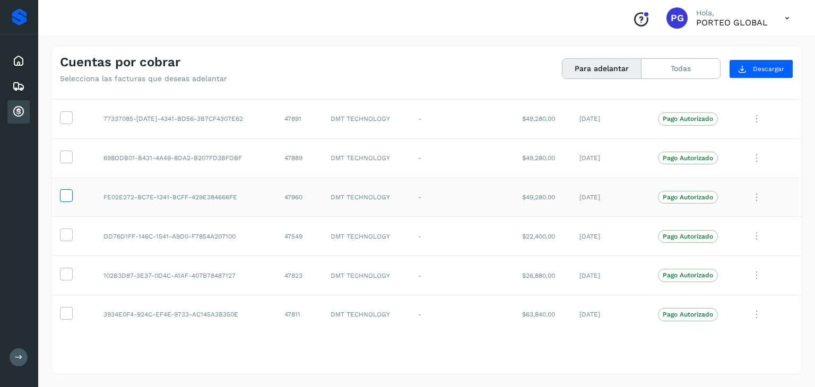
click at [67, 198] on icon at bounding box center [66, 194] width 11 height 11
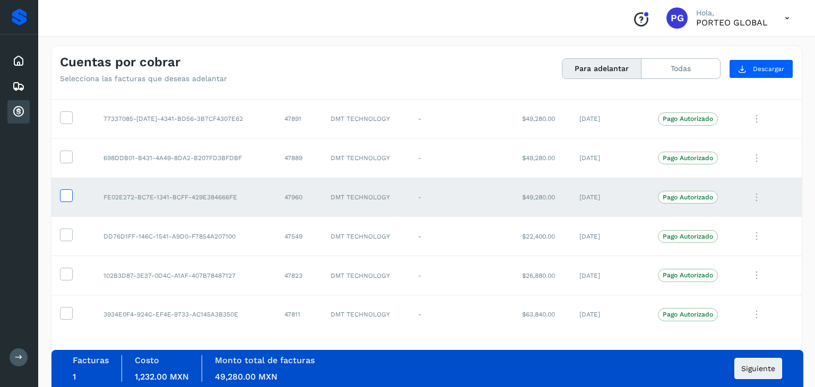
click at [67, 198] on icon at bounding box center [66, 194] width 11 height 11
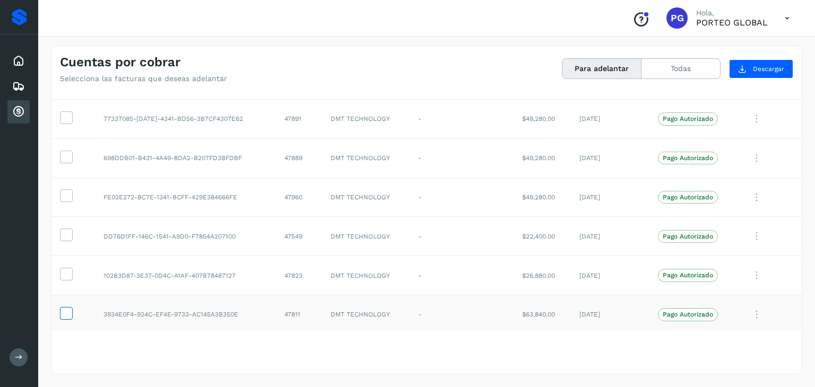
click at [64, 308] on icon at bounding box center [66, 312] width 11 height 11
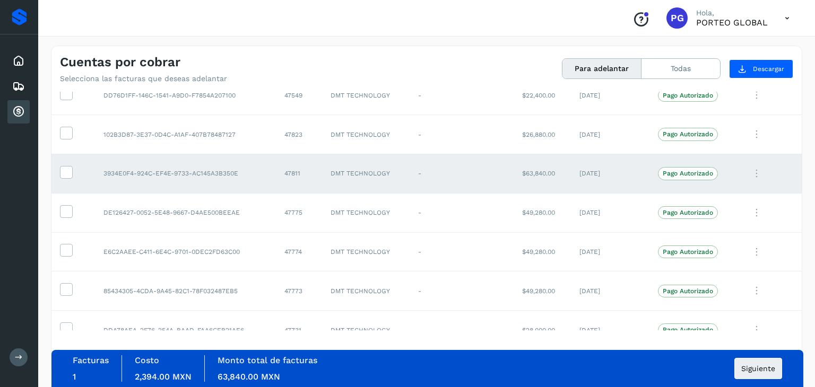
scroll to position [484, 0]
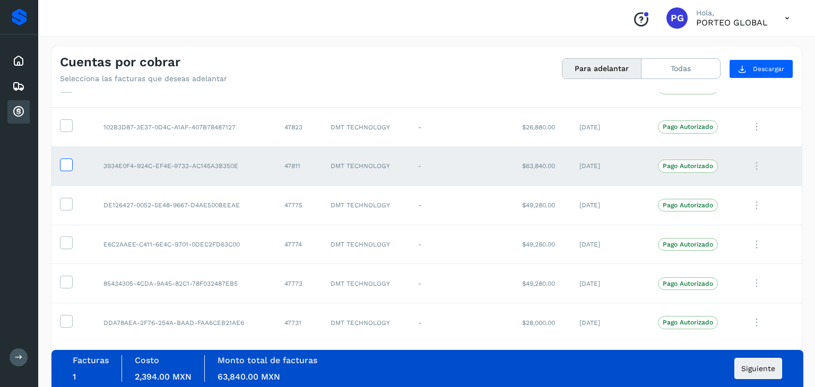
click at [68, 160] on icon at bounding box center [66, 164] width 11 height 11
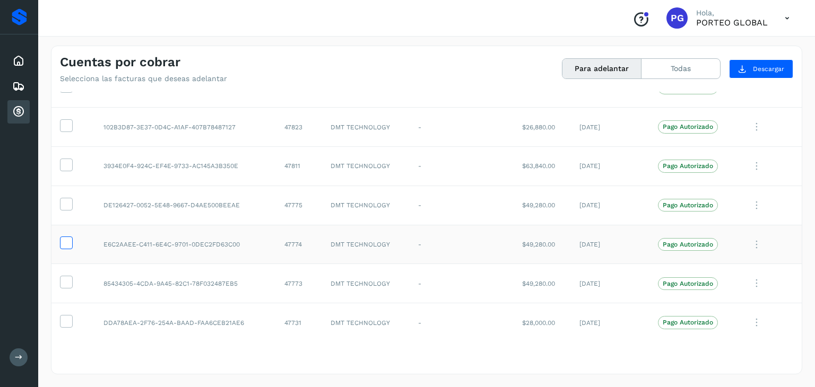
click at [66, 239] on icon at bounding box center [66, 242] width 11 height 11
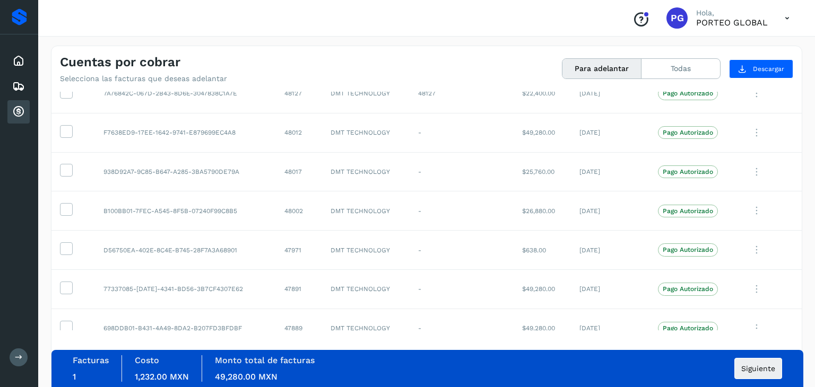
scroll to position [0, 0]
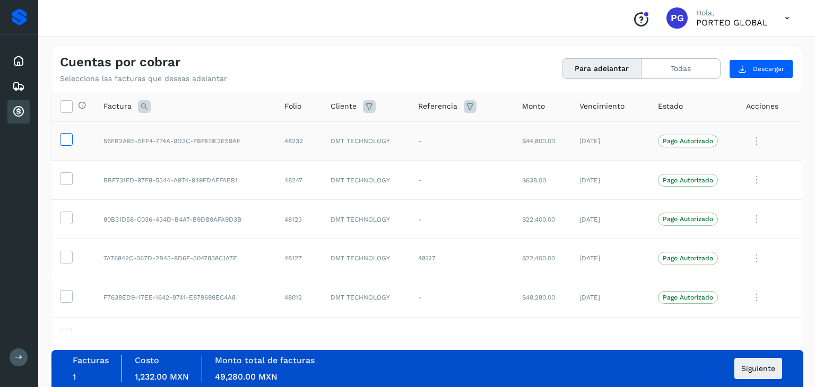
click at [69, 139] on icon at bounding box center [66, 138] width 11 height 11
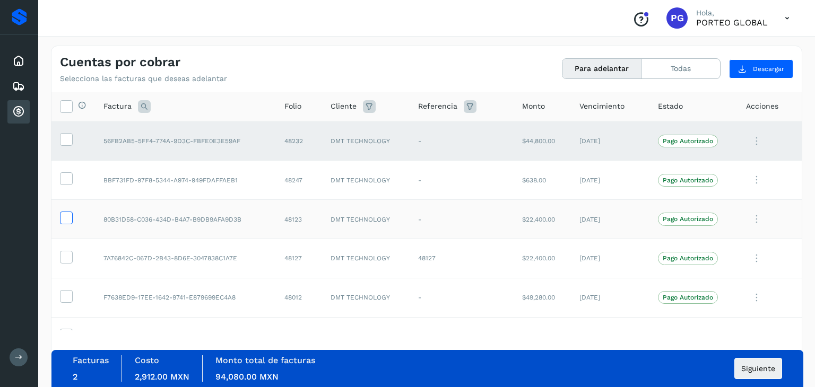
click at [70, 219] on icon at bounding box center [66, 217] width 11 height 11
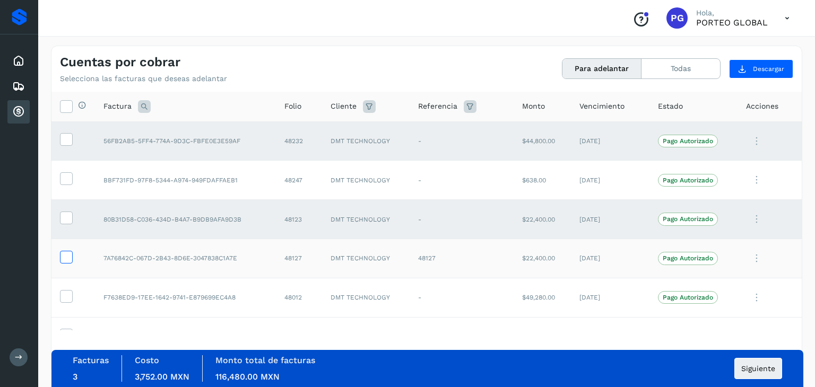
click at [65, 254] on icon at bounding box center [66, 256] width 11 height 11
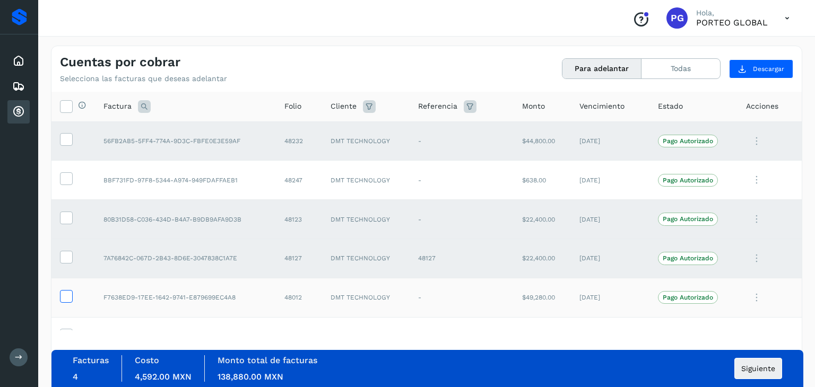
click at [66, 295] on icon at bounding box center [66, 295] width 11 height 11
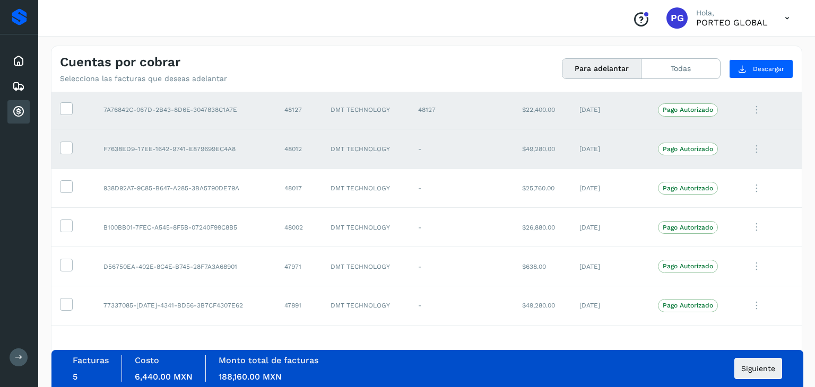
scroll to position [170, 0]
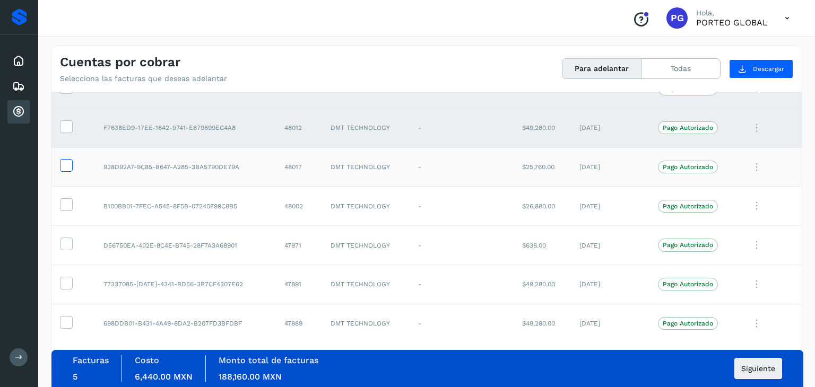
click at [63, 168] on icon at bounding box center [66, 164] width 11 height 11
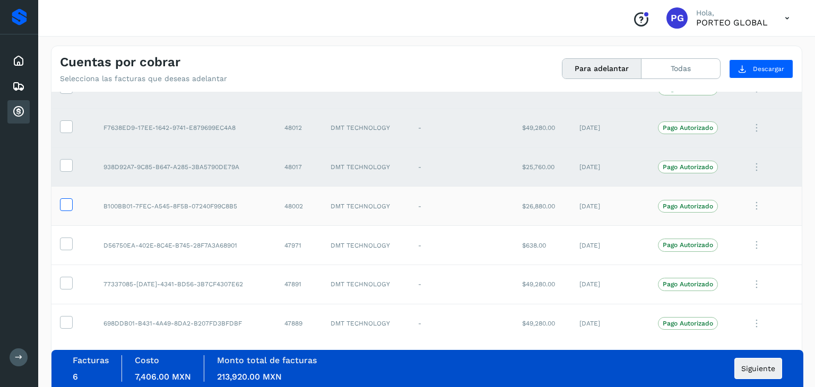
click at [65, 203] on icon at bounding box center [66, 203] width 11 height 11
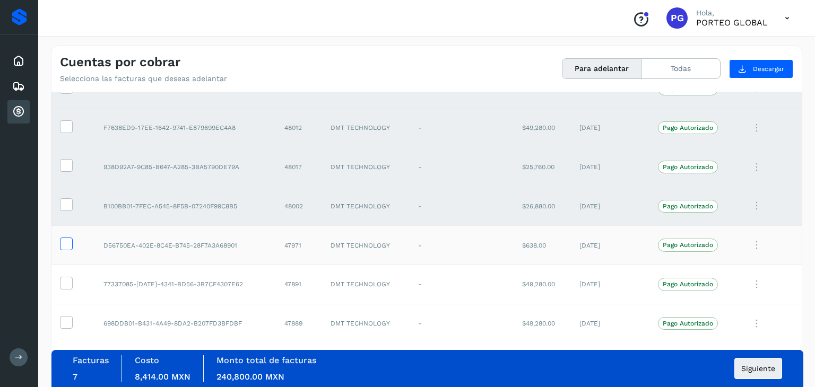
click at [69, 240] on icon at bounding box center [66, 243] width 11 height 11
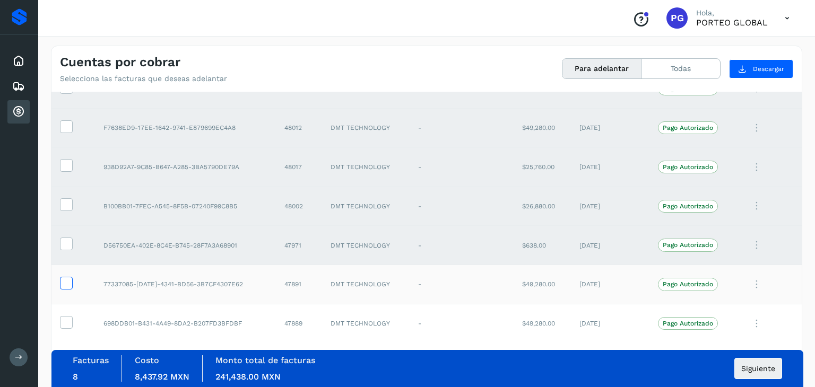
click at [69, 279] on icon at bounding box center [66, 282] width 11 height 11
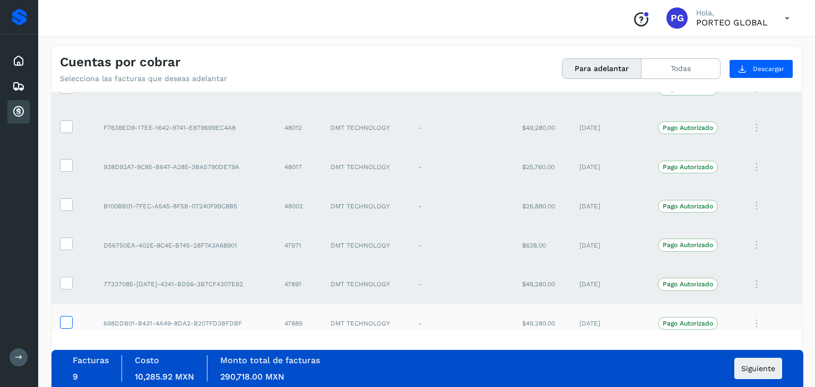
click at [70, 325] on icon at bounding box center [66, 321] width 11 height 11
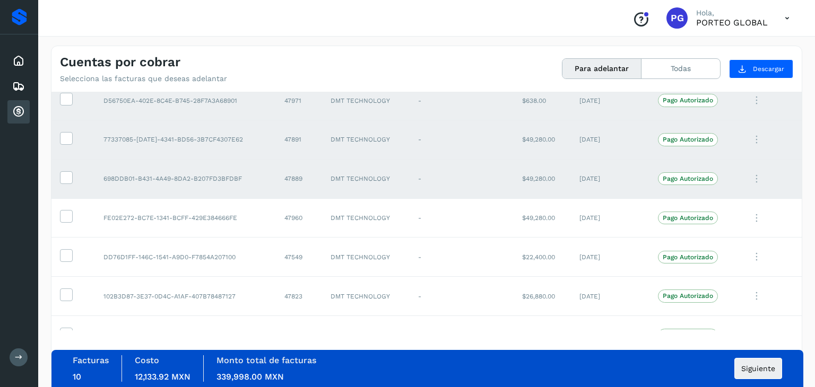
scroll to position [318, 0]
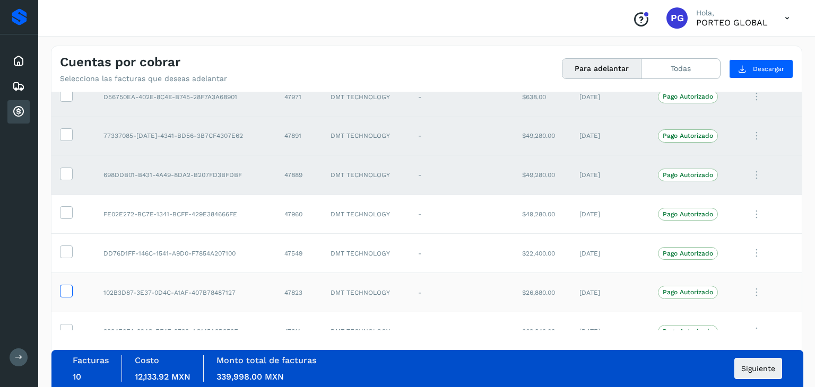
click at [67, 293] on icon at bounding box center [66, 290] width 11 height 11
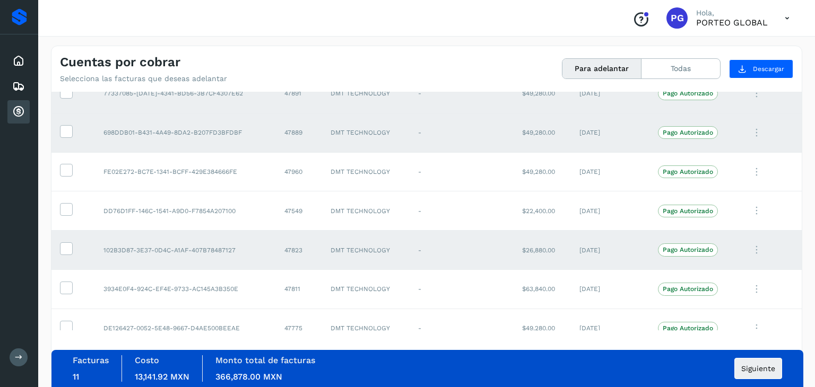
scroll to position [382, 0]
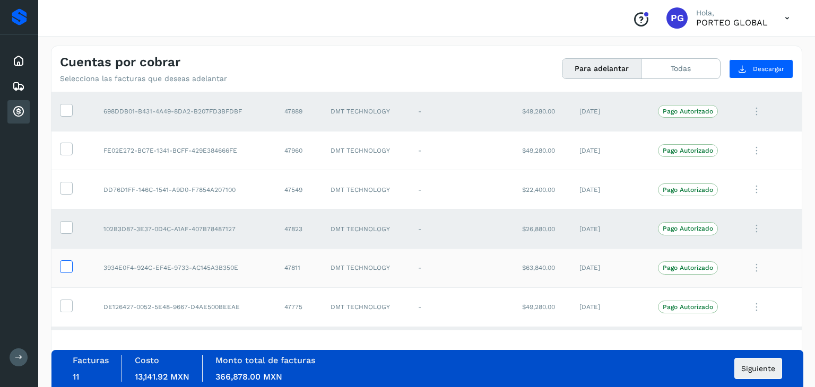
click at [71, 264] on icon at bounding box center [66, 266] width 11 height 11
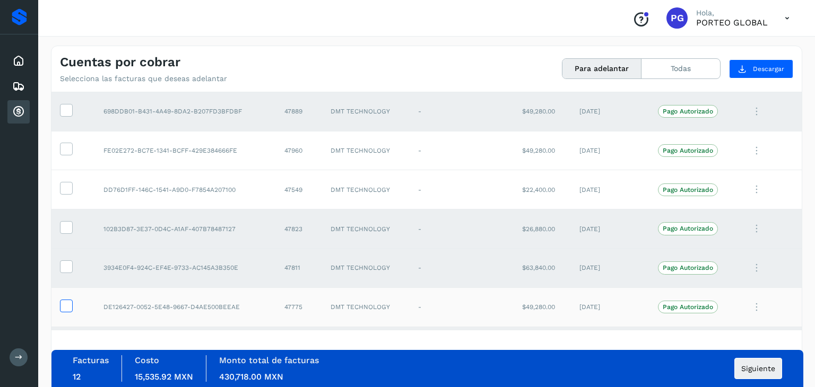
click at [68, 300] on icon at bounding box center [66, 305] width 11 height 11
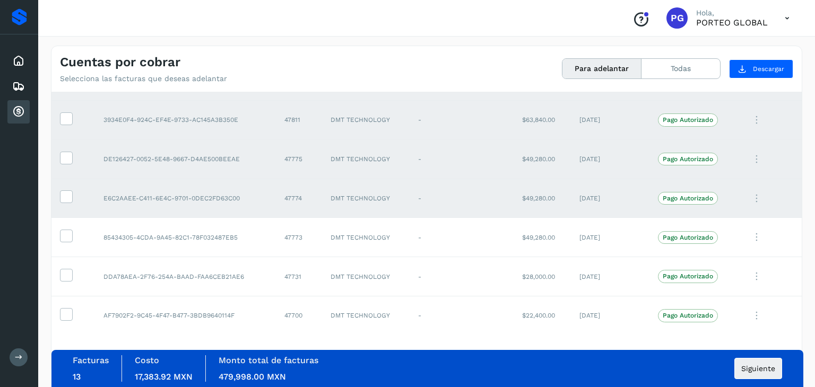
scroll to position [531, 0]
click at [66, 232] on icon at bounding box center [66, 234] width 11 height 11
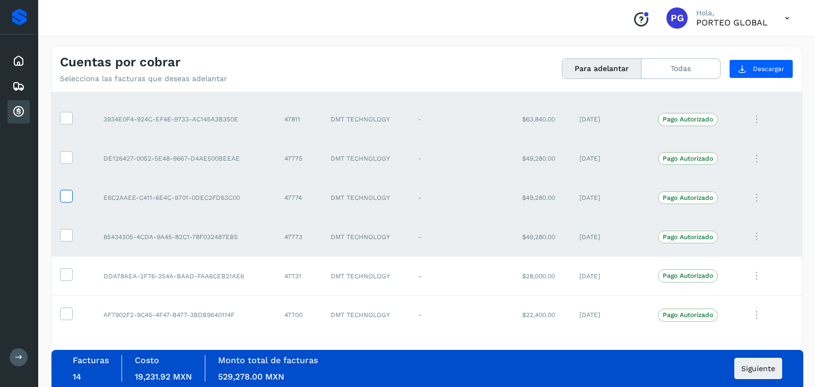
click at [62, 198] on icon at bounding box center [66, 195] width 11 height 11
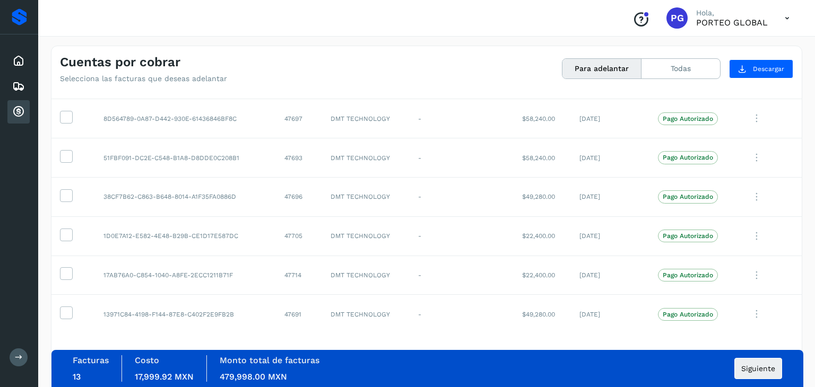
scroll to position [844, 0]
click at [70, 117] on icon at bounding box center [66, 116] width 11 height 11
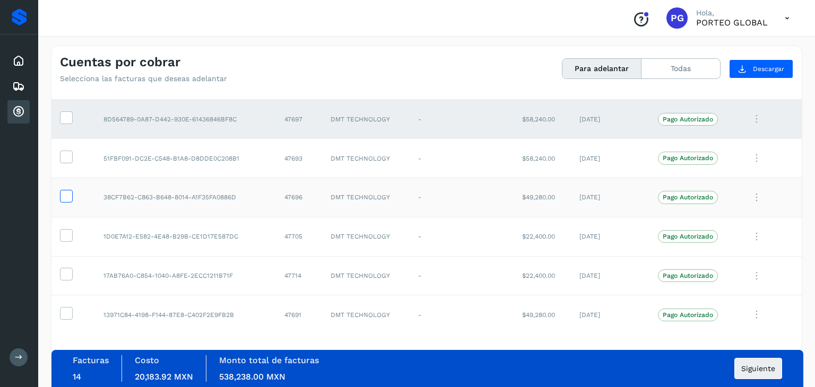
click at [71, 196] on icon at bounding box center [66, 195] width 11 height 11
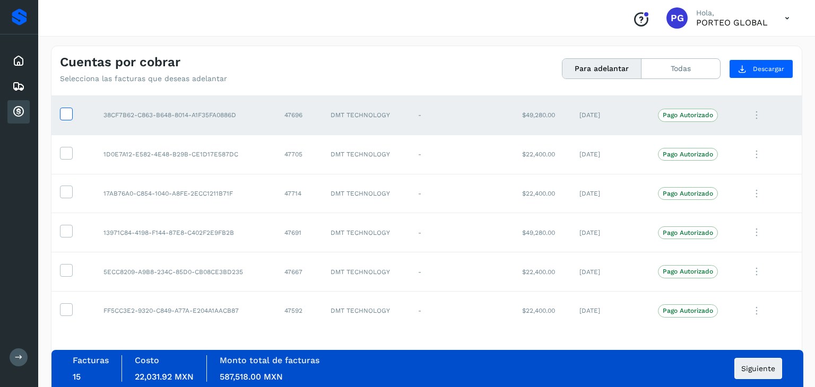
scroll to position [930, 0]
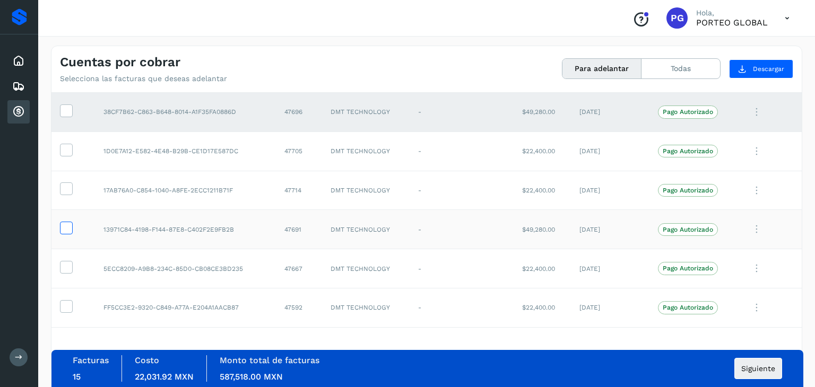
click at [68, 228] on icon at bounding box center [66, 227] width 11 height 11
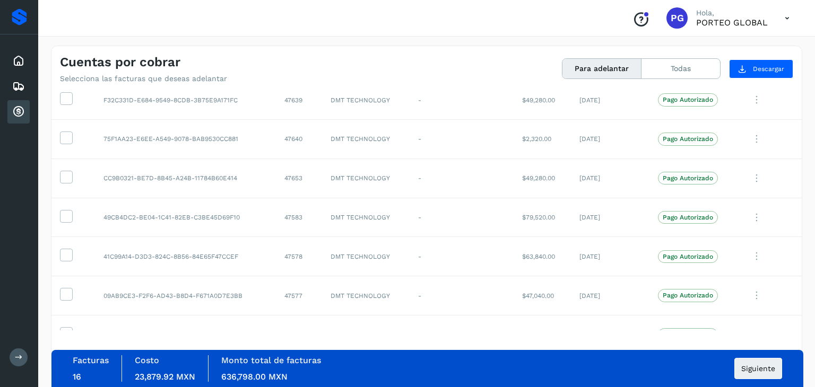
scroll to position [1453, 0]
click at [68, 212] on icon at bounding box center [66, 213] width 11 height 11
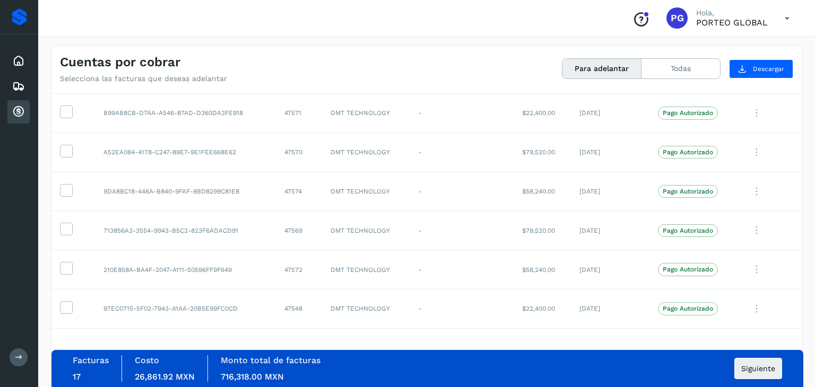
scroll to position [1674, 0]
click at [67, 224] on icon at bounding box center [66, 226] width 11 height 11
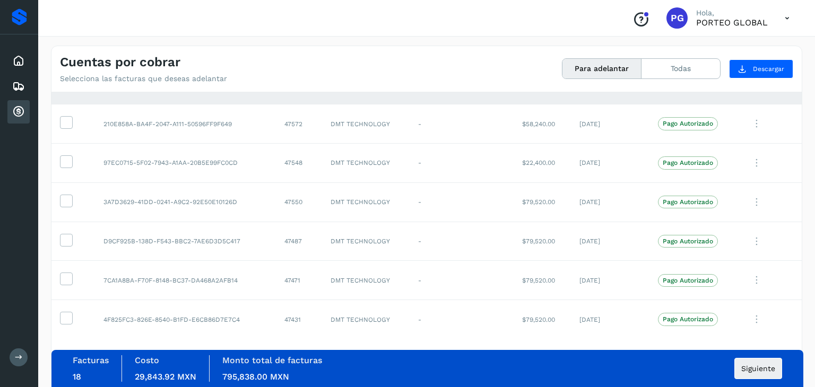
scroll to position [1821, 0]
click at [69, 235] on icon at bounding box center [66, 236] width 11 height 11
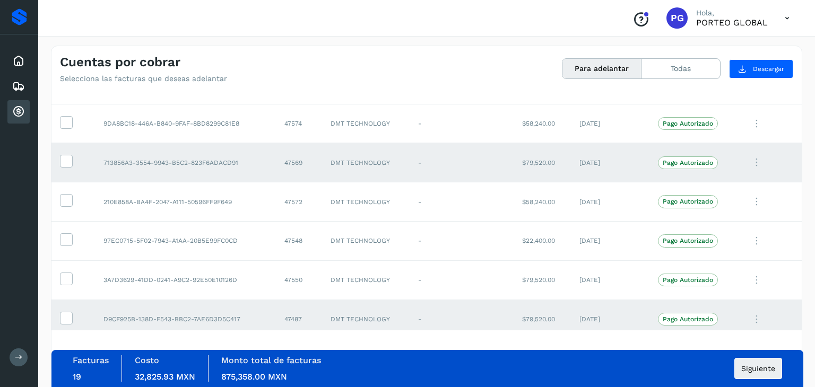
scroll to position [1718, 0]
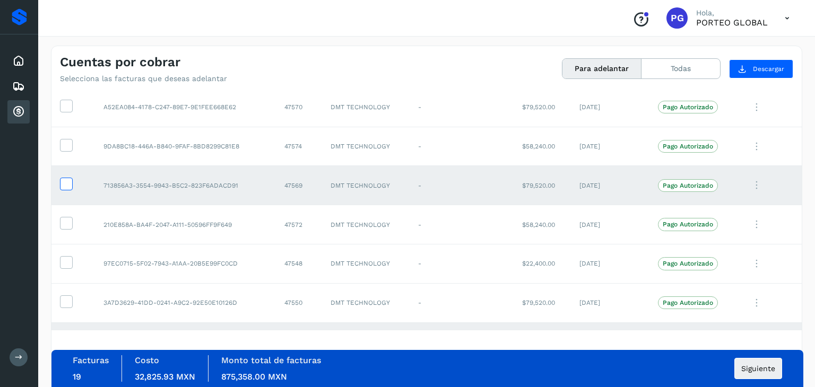
click at [63, 178] on icon at bounding box center [66, 183] width 11 height 11
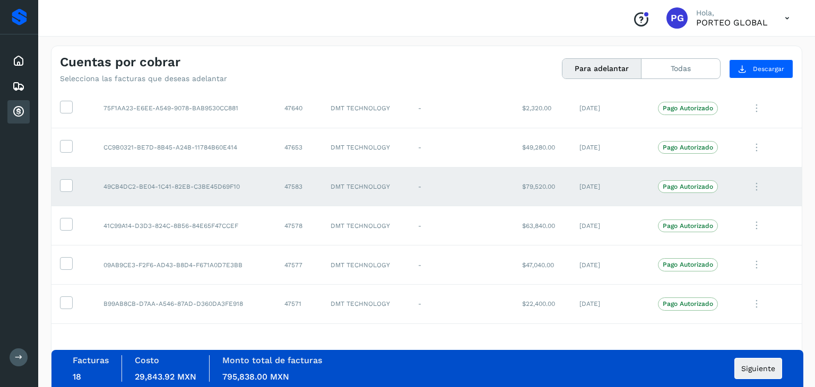
scroll to position [1481, 0]
click at [64, 183] on icon at bounding box center [66, 185] width 11 height 11
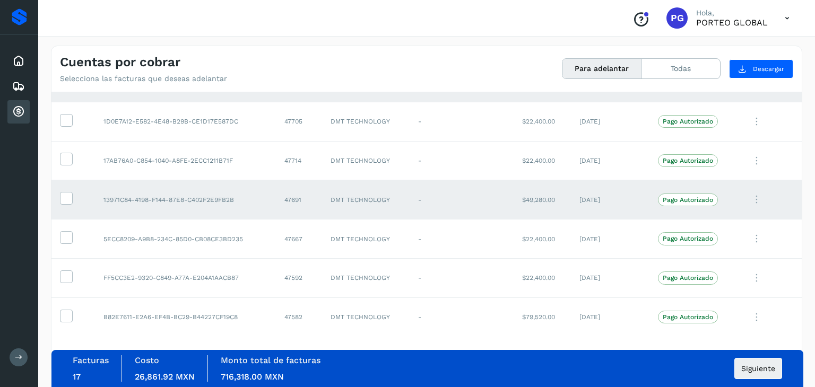
scroll to position [955, 0]
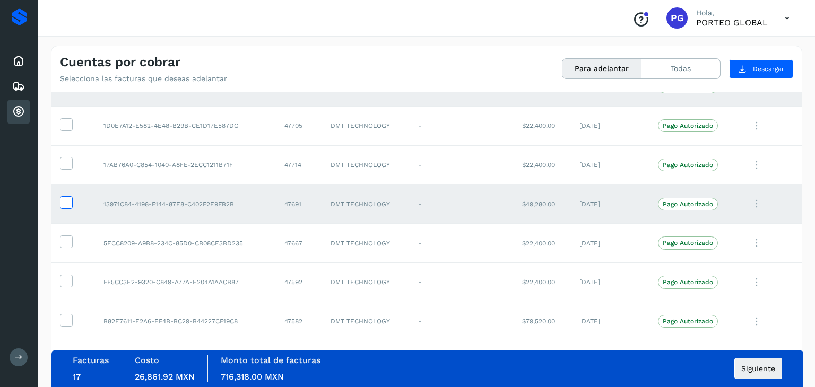
click at [64, 199] on icon at bounding box center [66, 201] width 11 height 11
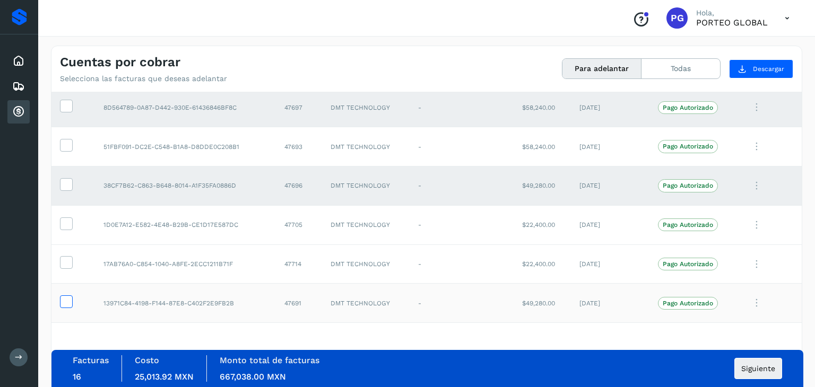
scroll to position [853, 0]
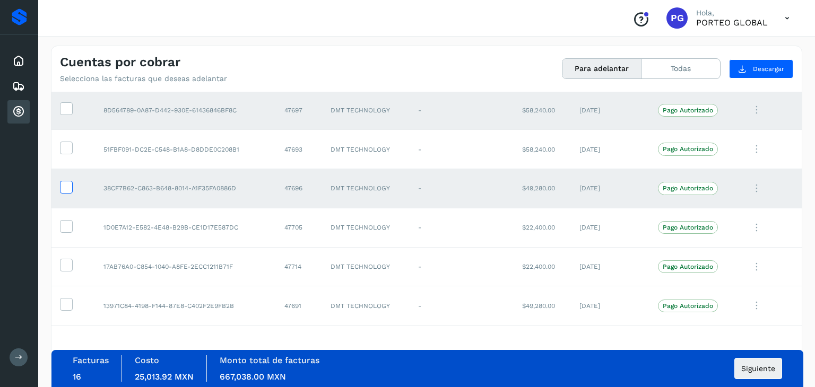
click at [62, 184] on icon at bounding box center [66, 186] width 11 height 11
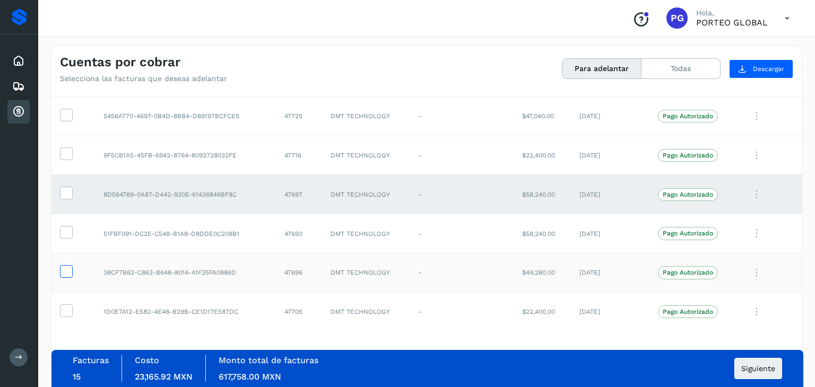
scroll to position [768, 0]
click at [62, 193] on icon at bounding box center [66, 193] width 11 height 11
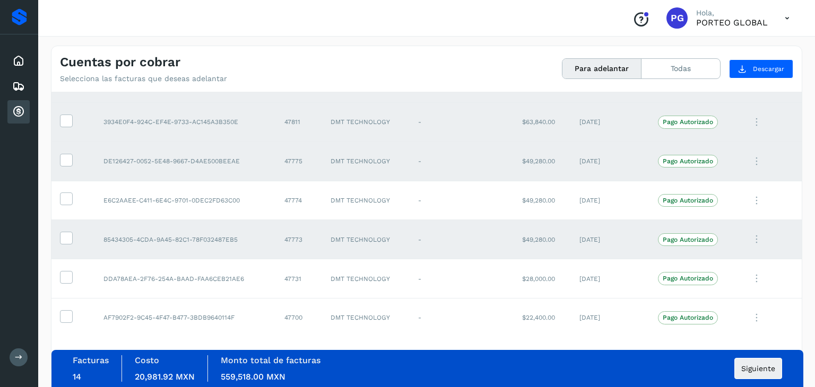
scroll to position [523, 0]
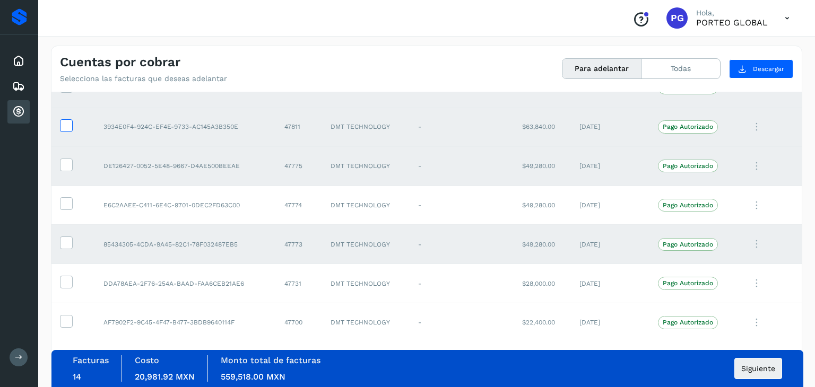
click at [70, 128] on icon at bounding box center [66, 124] width 11 height 11
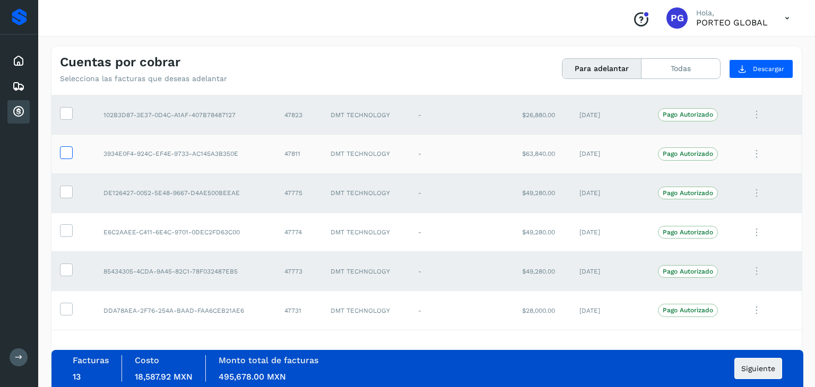
scroll to position [499, 0]
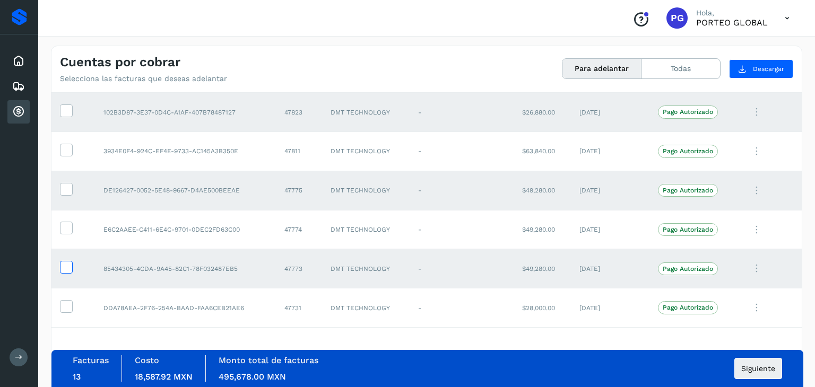
click at [66, 267] on icon at bounding box center [66, 266] width 11 height 11
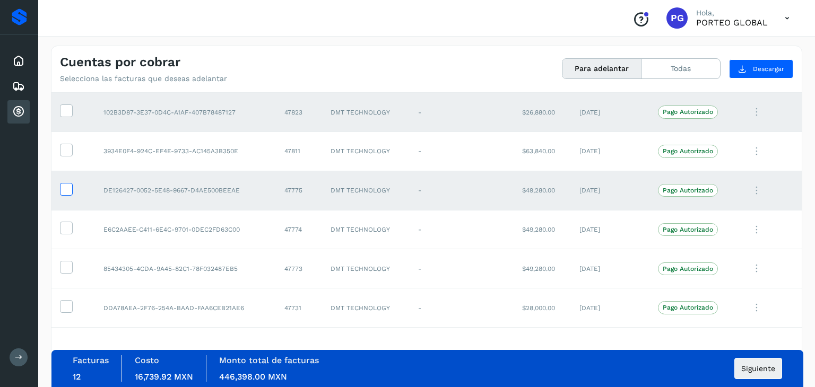
click at [66, 190] on icon at bounding box center [66, 188] width 11 height 11
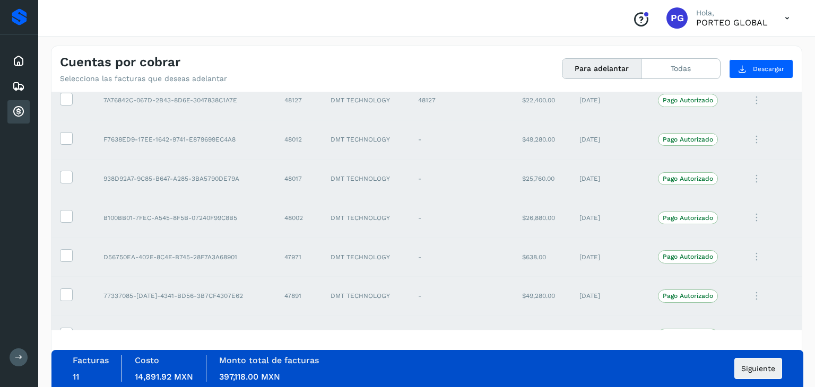
scroll to position [157, 0]
click at [64, 218] on icon at bounding box center [66, 216] width 11 height 11
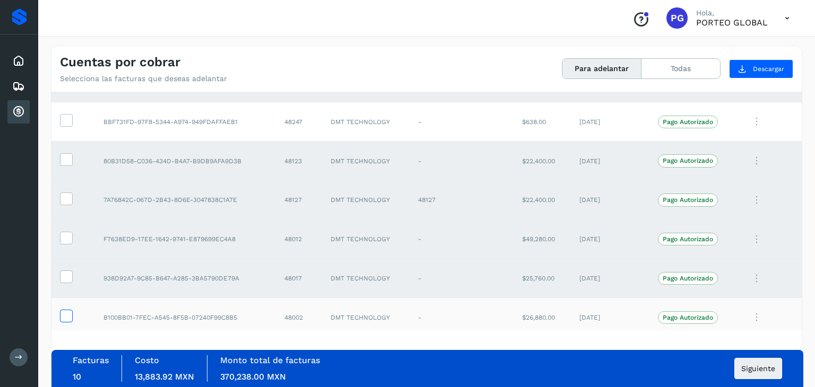
scroll to position [57, 0]
click at [142, 191] on td "7A76842C-067D-2B43-8D6E-3047838C1A7E" at bounding box center [185, 201] width 181 height 39
click at [66, 204] on icon at bounding box center [66, 199] width 11 height 11
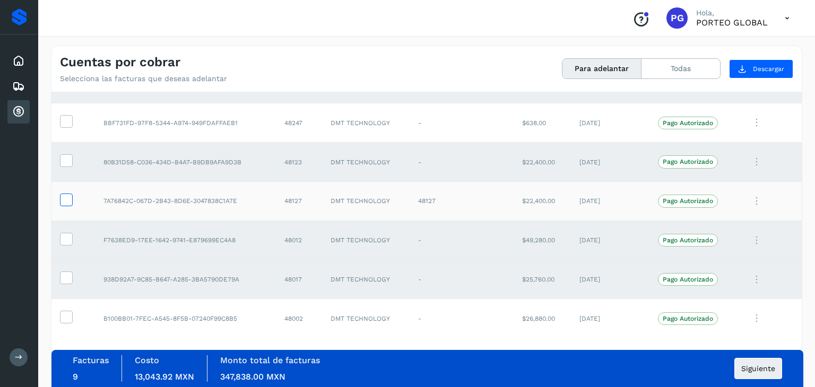
click at [62, 198] on icon at bounding box center [66, 199] width 11 height 11
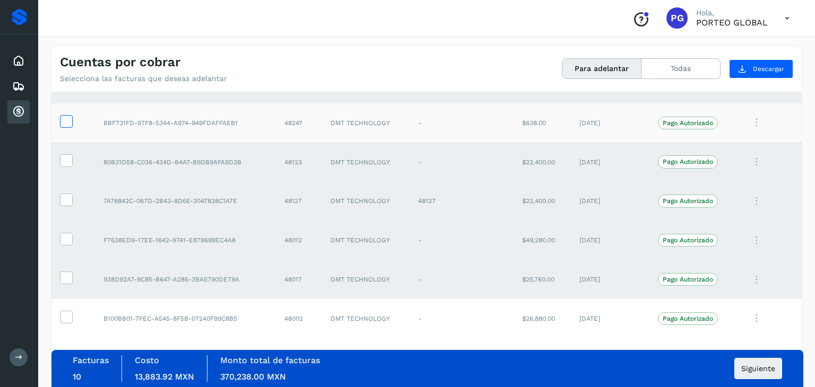
click at [67, 124] on icon at bounding box center [66, 120] width 11 height 11
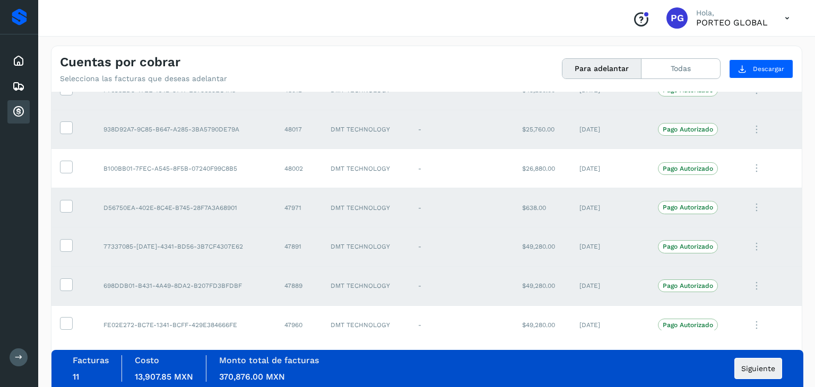
scroll to position [208, 0]
click at [66, 163] on icon at bounding box center [66, 165] width 11 height 11
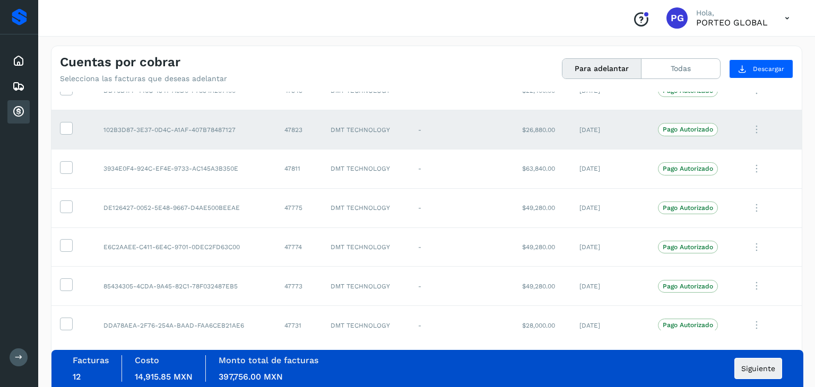
scroll to position [491, 0]
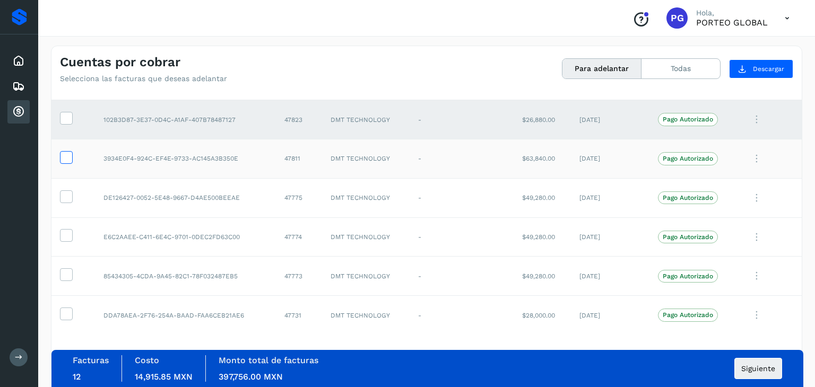
click at [70, 159] on icon at bounding box center [66, 156] width 11 height 11
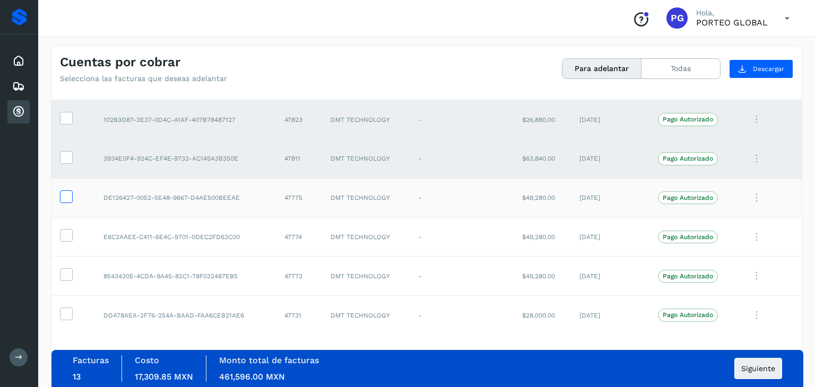
click at [71, 200] on label at bounding box center [66, 197] width 13 height 13
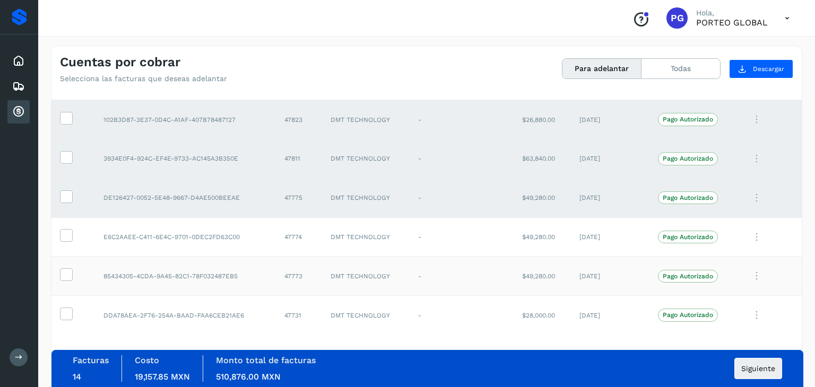
click at [83, 279] on td at bounding box center [73, 276] width 44 height 39
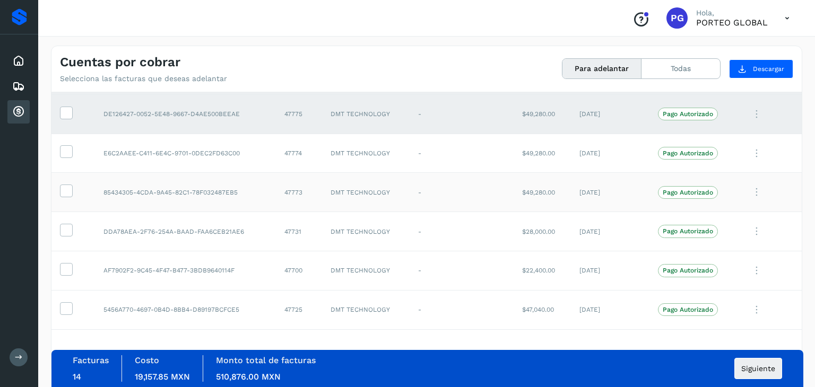
scroll to position [582, 0]
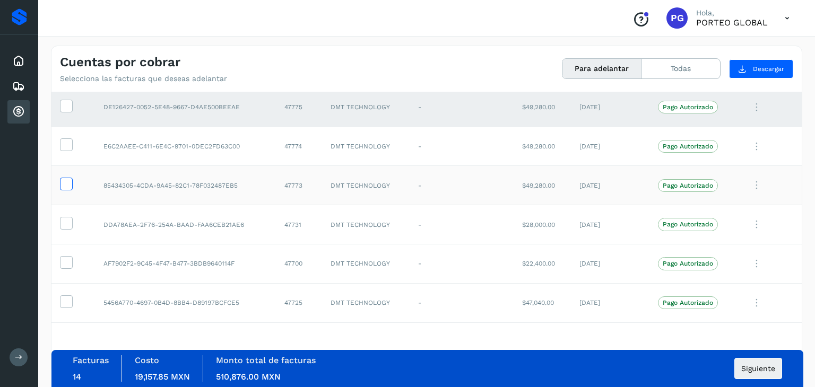
click at [66, 184] on icon at bounding box center [66, 183] width 11 height 11
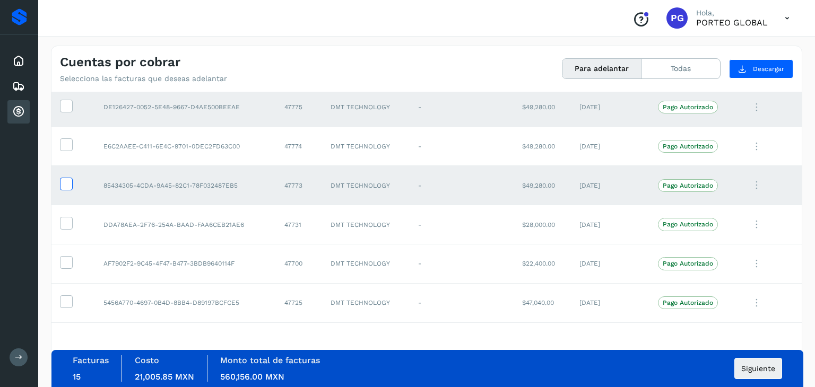
click at [66, 184] on icon at bounding box center [66, 183] width 11 height 11
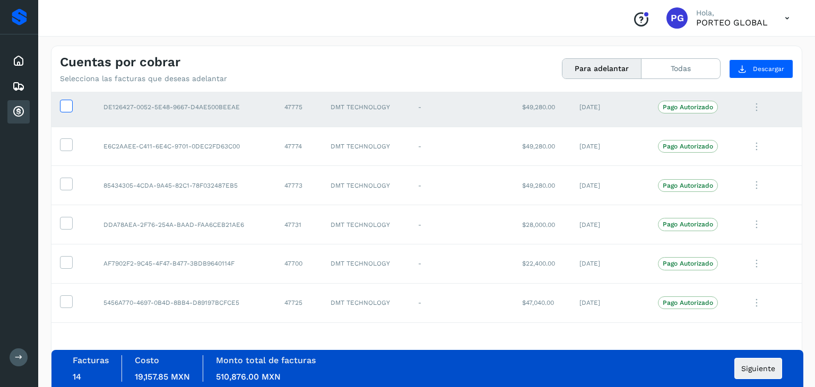
click at [67, 108] on icon at bounding box center [66, 105] width 11 height 11
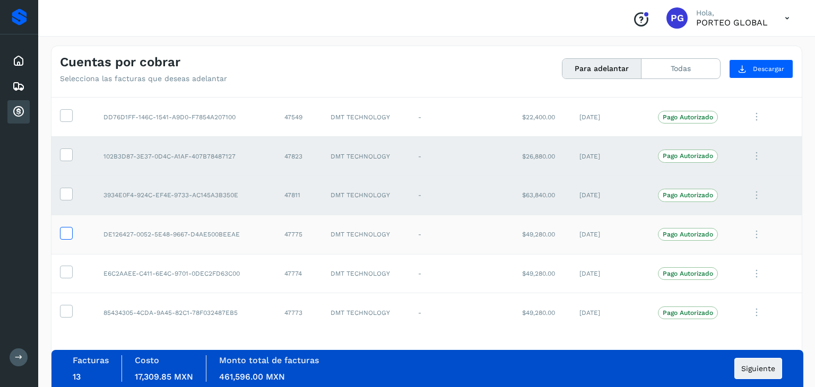
scroll to position [455, 0]
click at [71, 196] on icon at bounding box center [66, 192] width 11 height 11
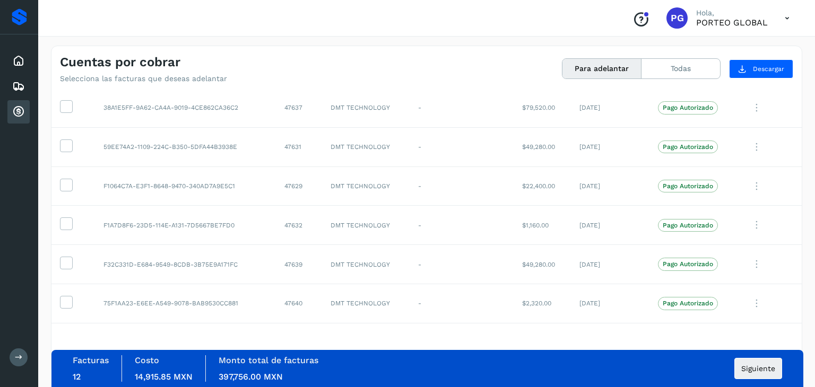
scroll to position [1287, 0]
click at [93, 220] on td at bounding box center [73, 224] width 44 height 39
click at [66, 221] on icon at bounding box center [66, 222] width 11 height 11
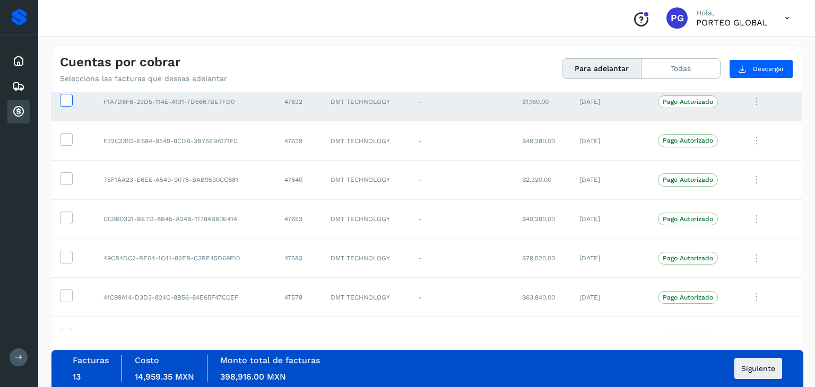
scroll to position [1420, 0]
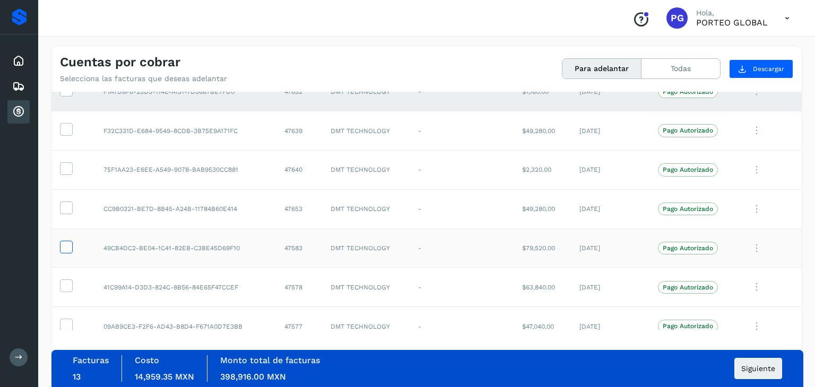
click at [72, 241] on label at bounding box center [66, 247] width 13 height 13
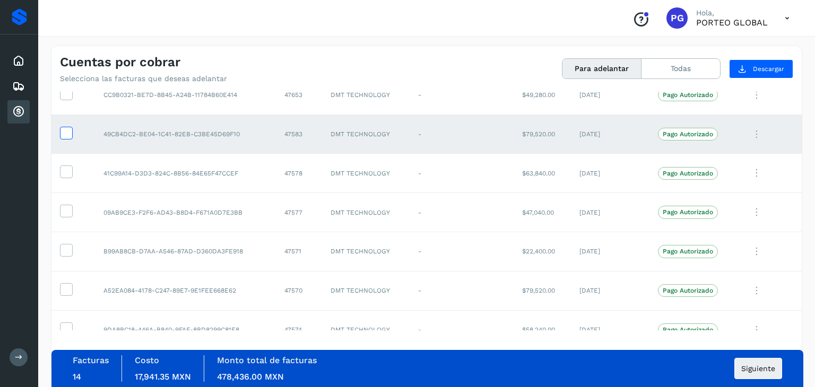
scroll to position [1534, 0]
click at [64, 128] on icon at bounding box center [66, 132] width 11 height 11
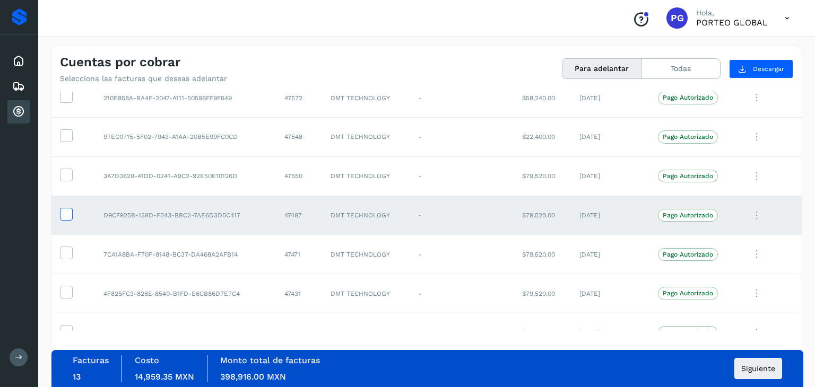
click at [70, 208] on icon at bounding box center [66, 213] width 11 height 11
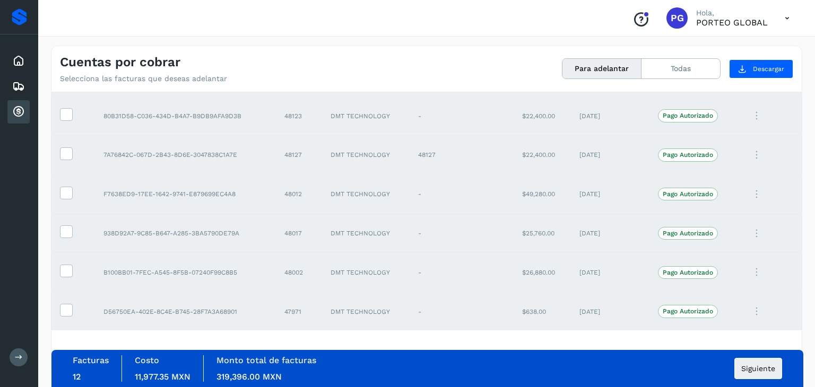
scroll to position [108, 0]
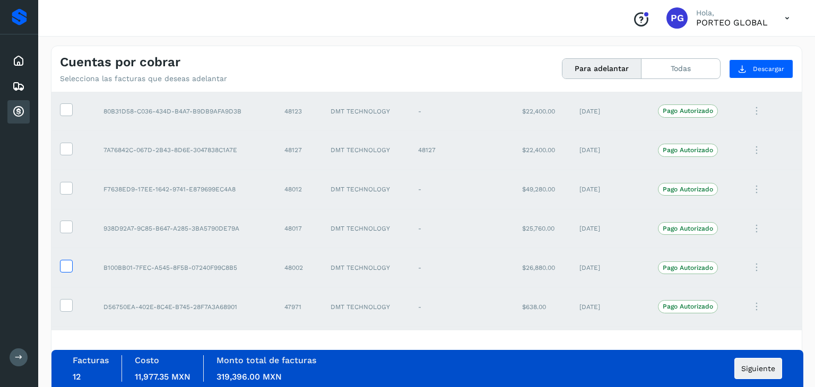
click at [66, 267] on icon at bounding box center [66, 265] width 11 height 11
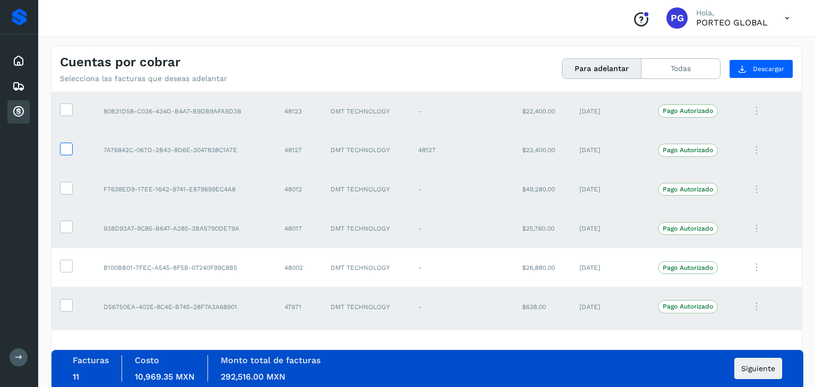
click at [63, 146] on icon at bounding box center [66, 148] width 11 height 11
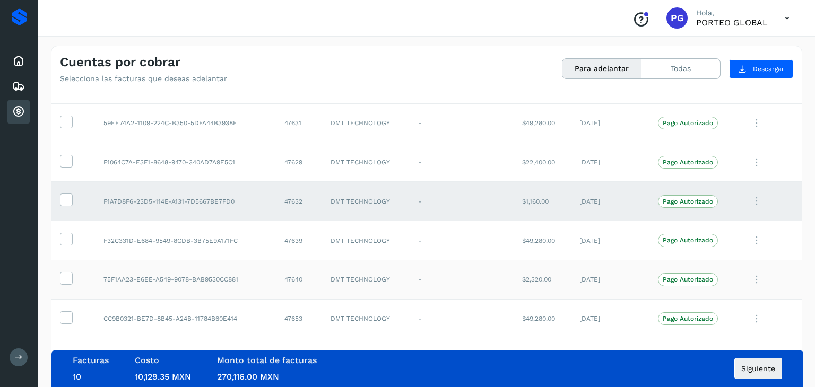
click at [89, 261] on td at bounding box center [73, 280] width 44 height 39
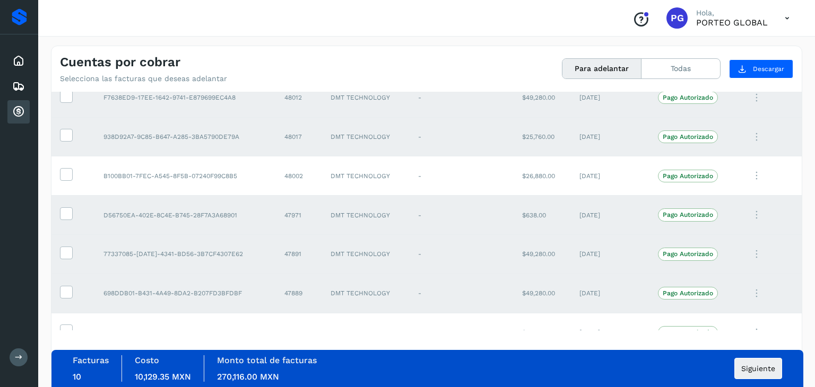
scroll to position [201, 0]
click at [67, 215] on icon at bounding box center [66, 212] width 11 height 11
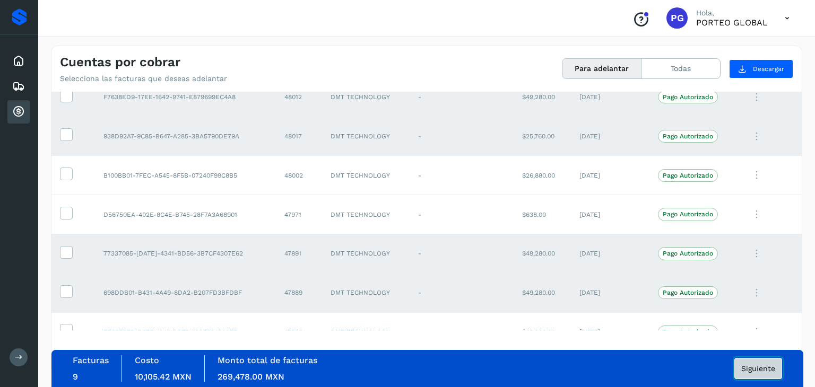
click at [748, 367] on span "Siguiente" at bounding box center [758, 368] width 34 height 7
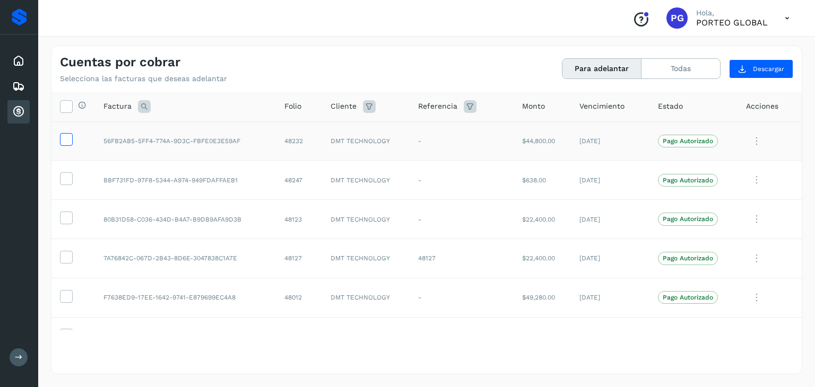
click at [65, 142] on icon at bounding box center [66, 138] width 11 height 11
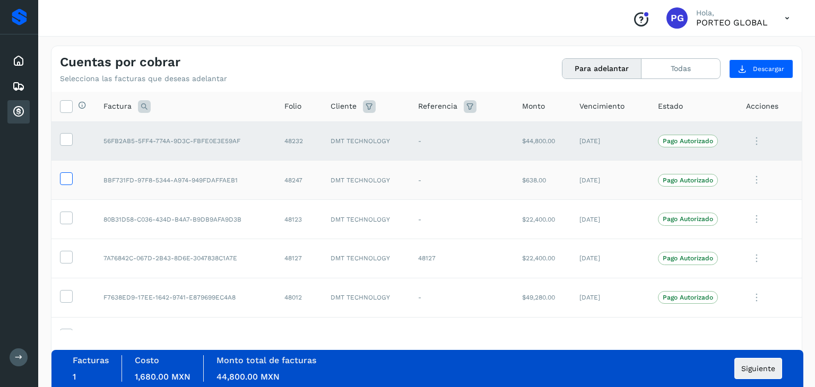
click at [62, 182] on icon at bounding box center [66, 177] width 11 height 11
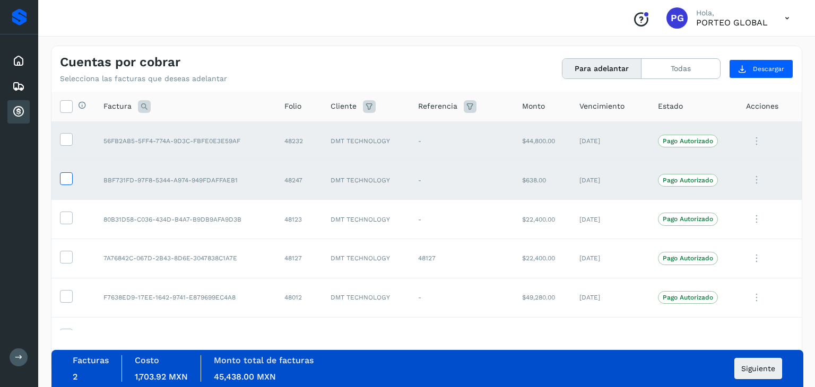
click at [66, 183] on icon at bounding box center [66, 177] width 11 height 11
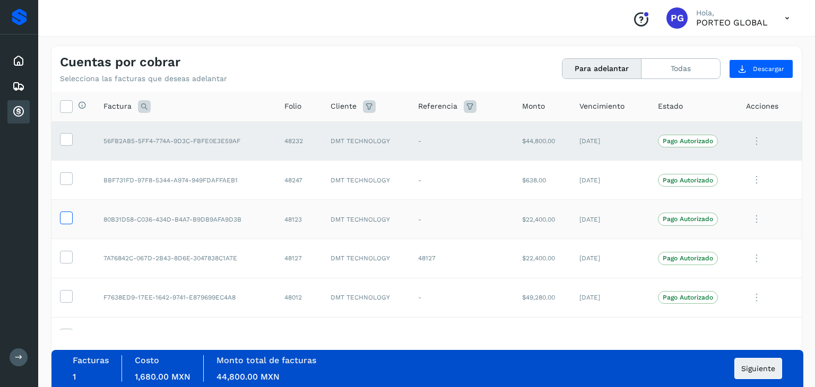
click at [66, 220] on icon at bounding box center [66, 217] width 11 height 11
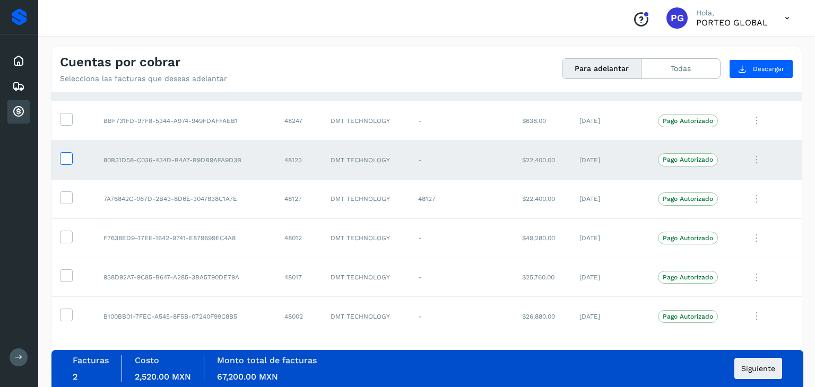
scroll to position [65, 0]
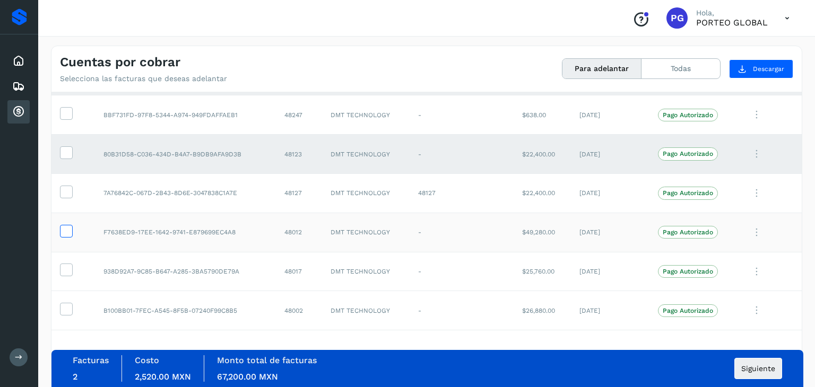
click at [70, 235] on icon at bounding box center [66, 230] width 11 height 11
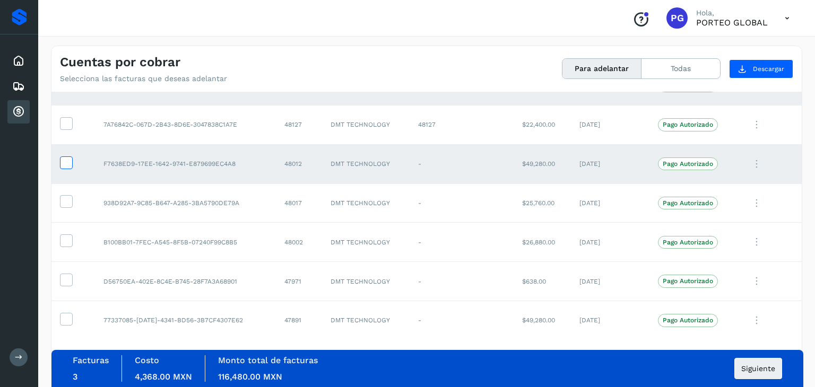
scroll to position [135, 0]
click at [66, 202] on icon at bounding box center [66, 199] width 11 height 11
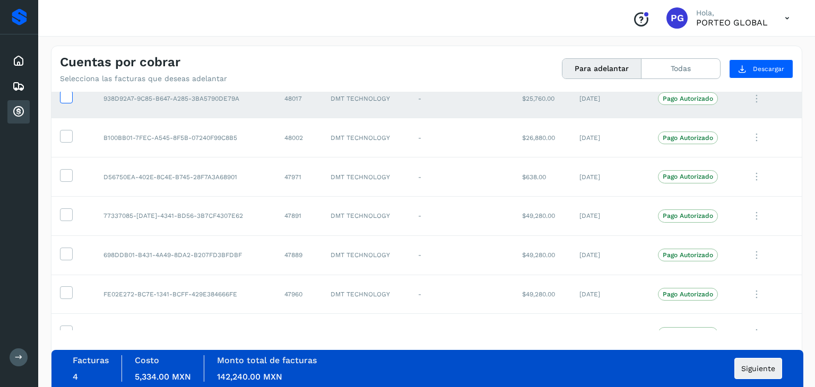
scroll to position [244, 0]
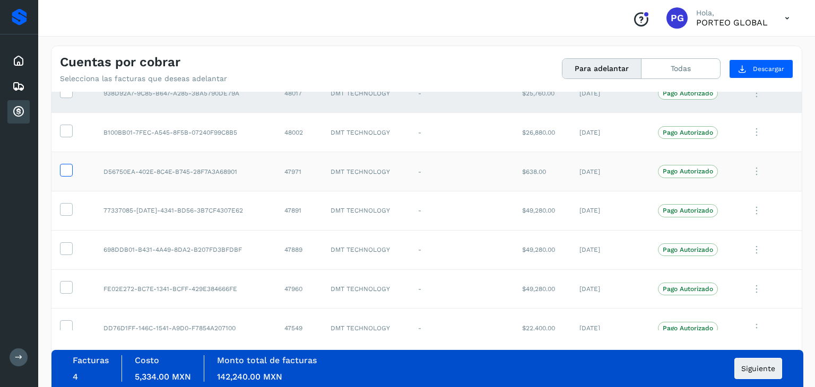
click at [64, 173] on icon at bounding box center [66, 169] width 11 height 11
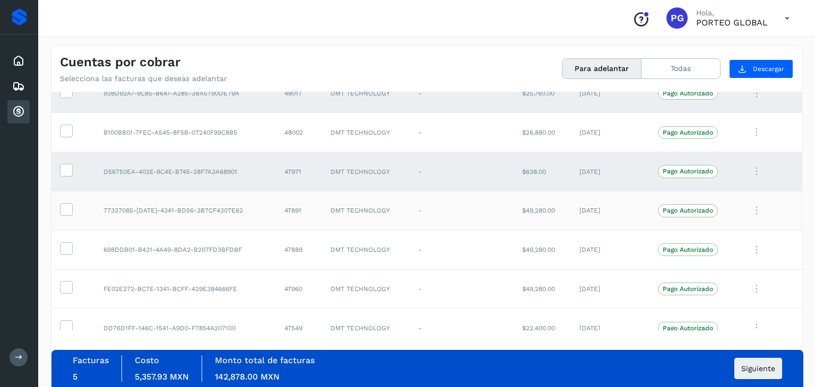
click at [68, 224] on td at bounding box center [73, 210] width 44 height 39
click at [72, 210] on label at bounding box center [66, 209] width 13 height 13
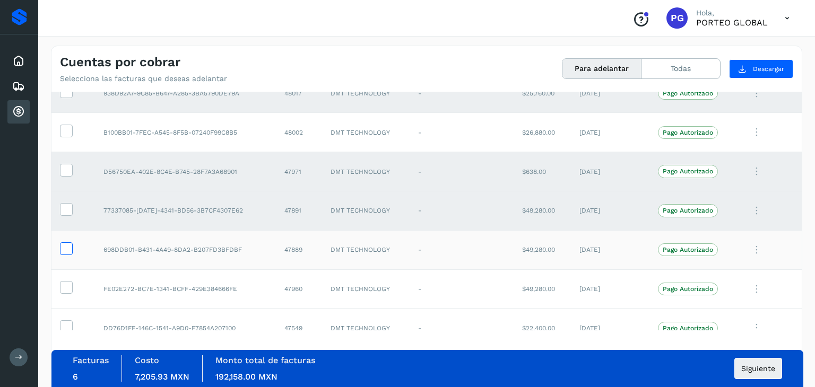
click at [68, 246] on icon at bounding box center [66, 248] width 11 height 11
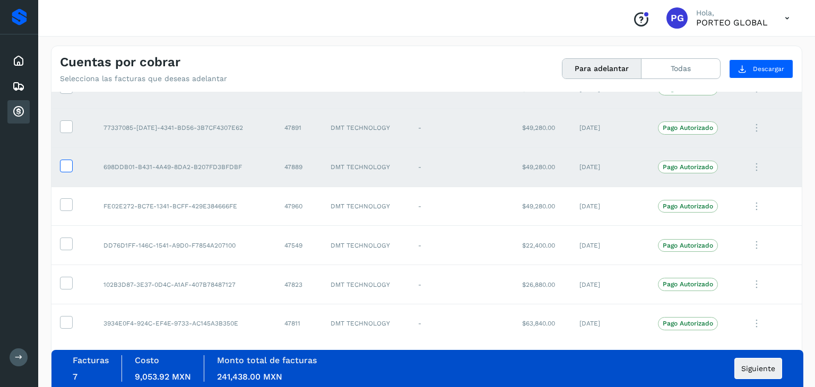
scroll to position [327, 0]
click at [67, 282] on icon at bounding box center [66, 282] width 11 height 11
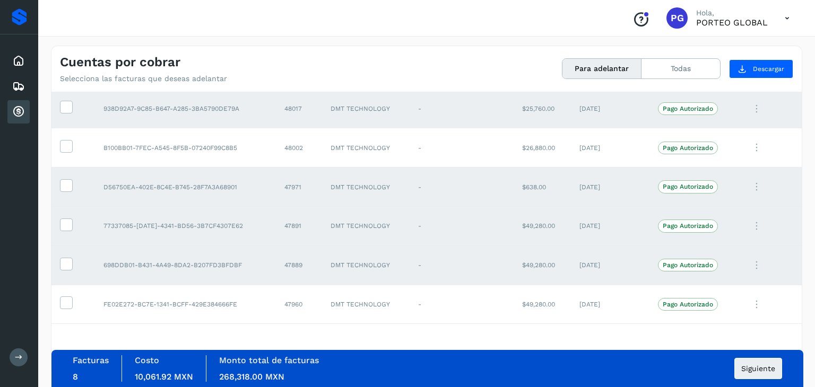
scroll to position [229, 0]
click at [66, 186] on icon at bounding box center [66, 183] width 11 height 11
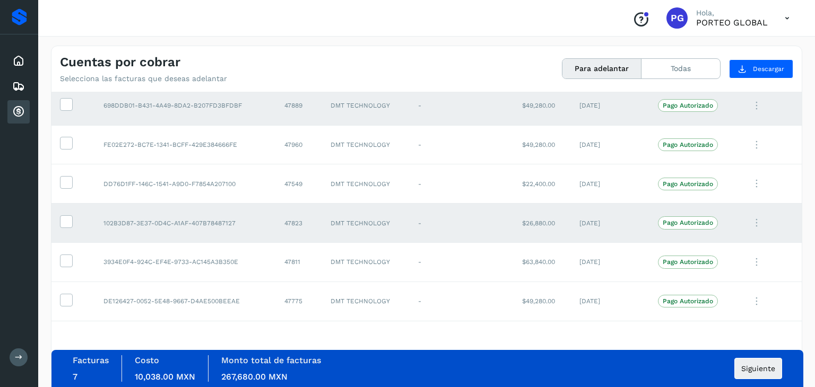
scroll to position [388, 0]
click at [739, 370] on button "Siguiente" at bounding box center [759, 368] width 48 height 21
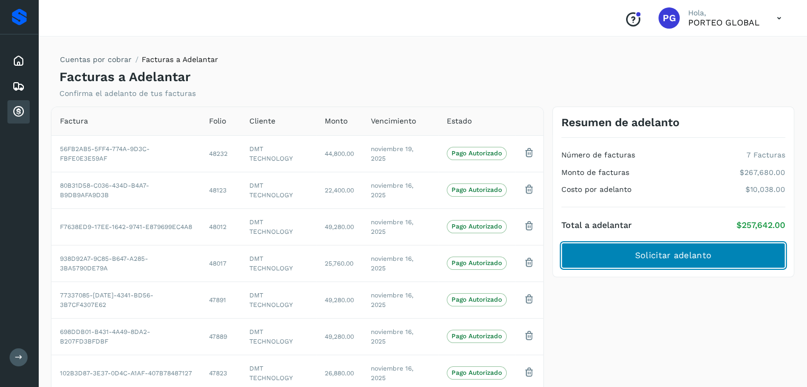
click at [716, 264] on button "Solicitar adelanto" at bounding box center [673, 255] width 224 height 25
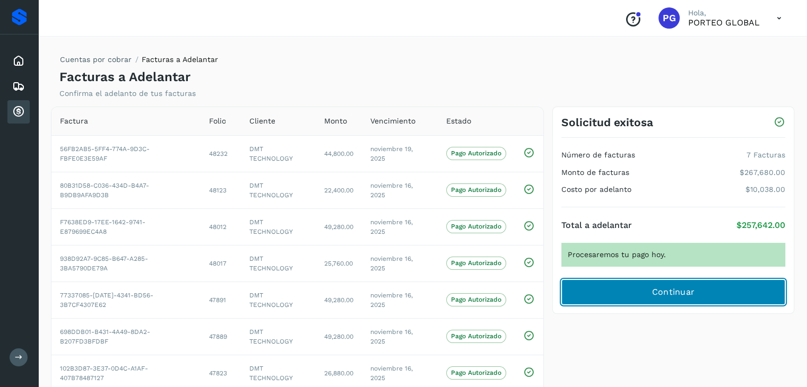
click at [680, 286] on button "Continuar" at bounding box center [673, 292] width 224 height 25
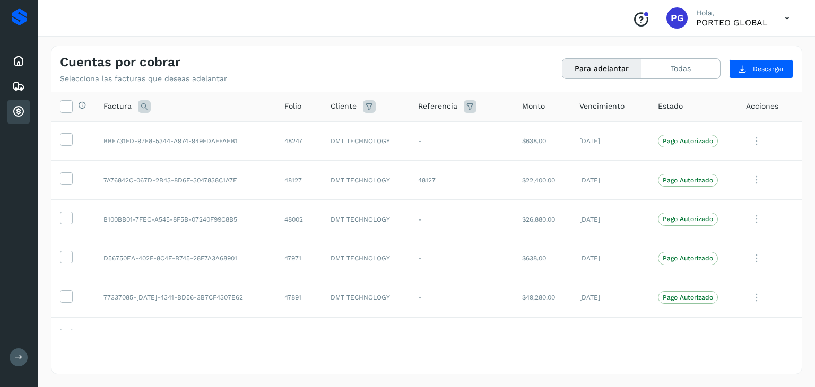
click at [56, 360] on div "Selecciona todas las facturas disponibles para adelanto Factura Folio Cliente R…" at bounding box center [426, 232] width 750 height 281
